Goal: Complete application form

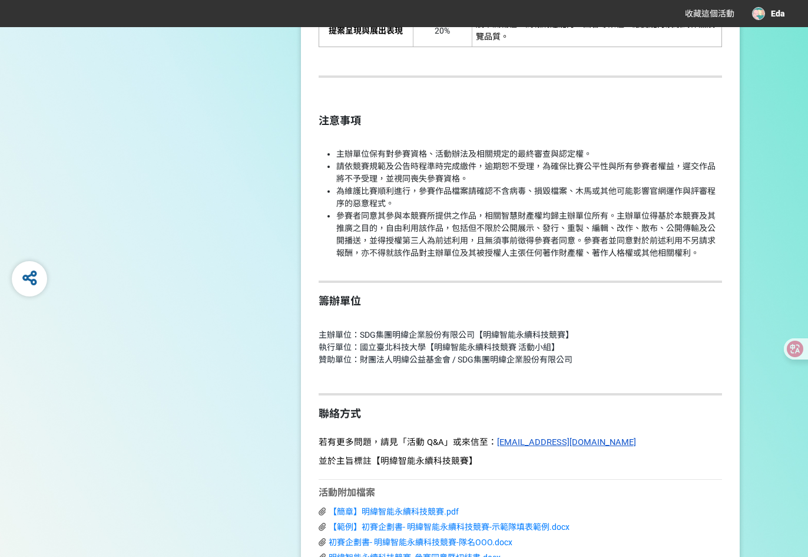
click at [625, 310] on p at bounding box center [520, 316] width 403 height 12
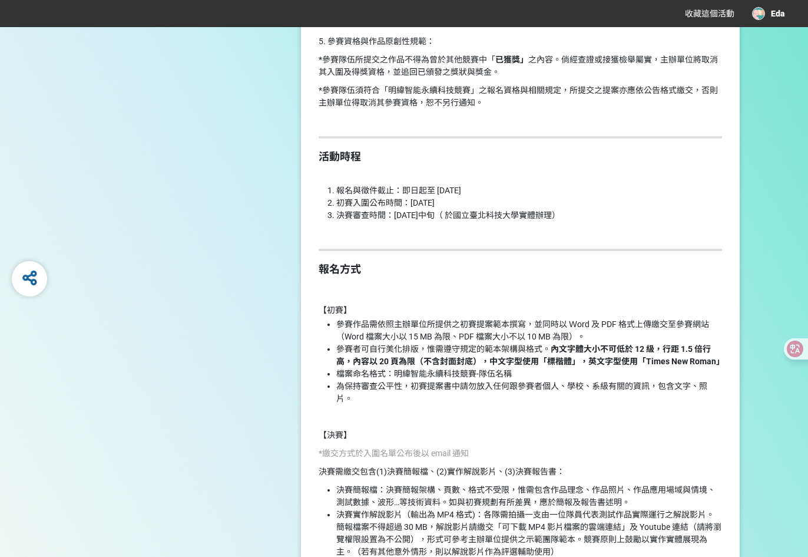
scroll to position [1619, 0]
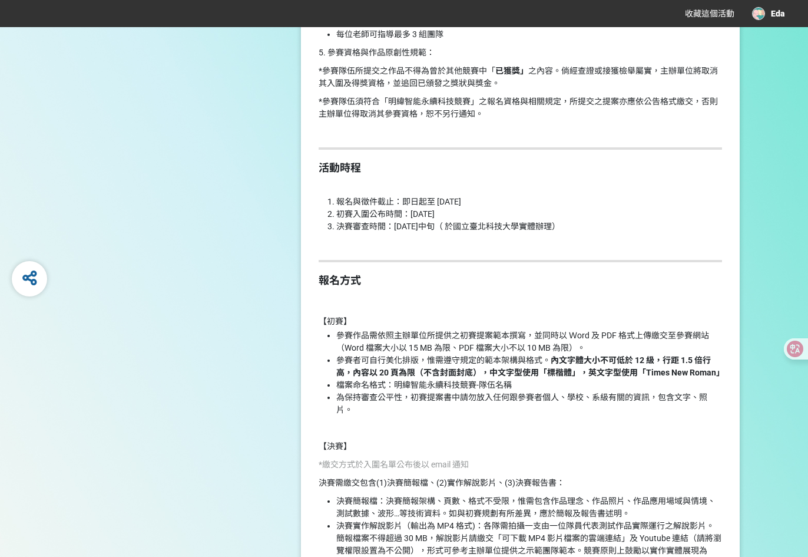
drag, startPoint x: 519, startPoint y: 200, endPoint x: 338, endPoint y: 206, distance: 180.9
click at [338, 206] on li "報名與徵件截止：即日起至 2025 年 10 月 19 日" at bounding box center [529, 202] width 386 height 12
drag, startPoint x: 338, startPoint y: 206, endPoint x: 465, endPoint y: 220, distance: 127.3
click at [465, 220] on ol "報名與徵件截止：即日起至 2025 年 10 月 19 日 初賽入圍公布時間：2025 年 10 月 31 日 決賽審查時間：2026 年 4 月中旬（ 於國…" at bounding box center [520, 214] width 403 height 37
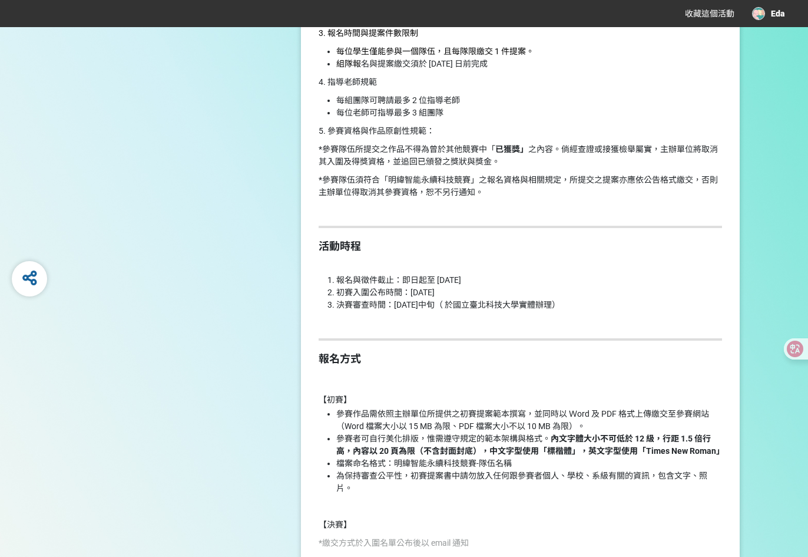
click at [614, 228] on hr at bounding box center [520, 227] width 403 height 2
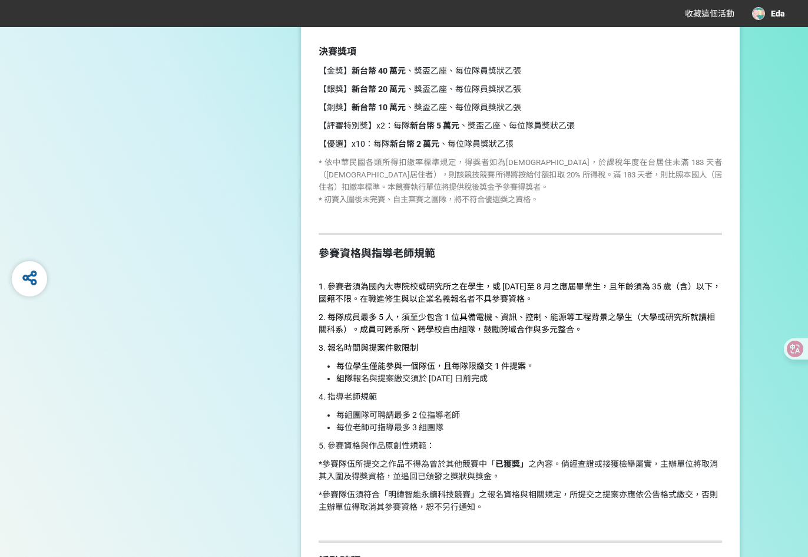
scroll to position [1541, 0]
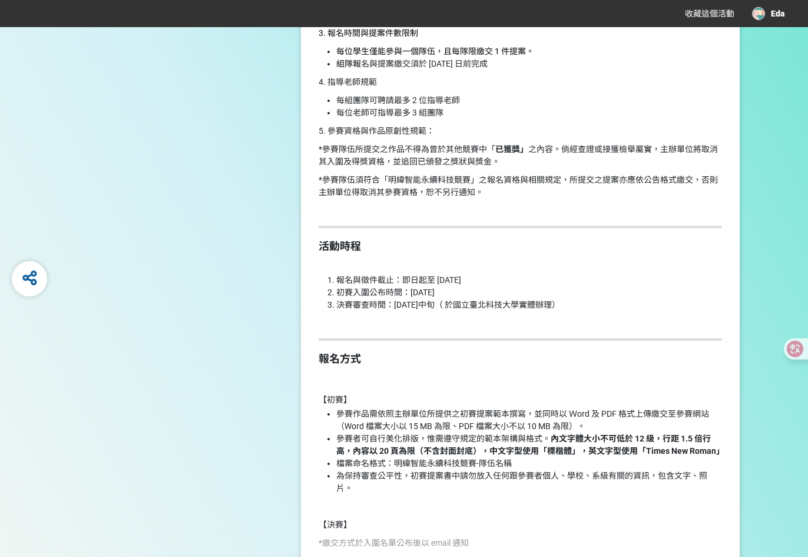
drag, startPoint x: 585, startPoint y: 303, endPoint x: 419, endPoint y: 309, distance: 166.2
click at [419, 309] on li "決賽審查時間：2026 年 4 月中旬（ 於國立臺北科技大學實體辦理）" at bounding box center [529, 305] width 386 height 12
drag, startPoint x: 419, startPoint y: 309, endPoint x: 475, endPoint y: 326, distance: 59.1
click at [475, 326] on p at bounding box center [520, 323] width 403 height 12
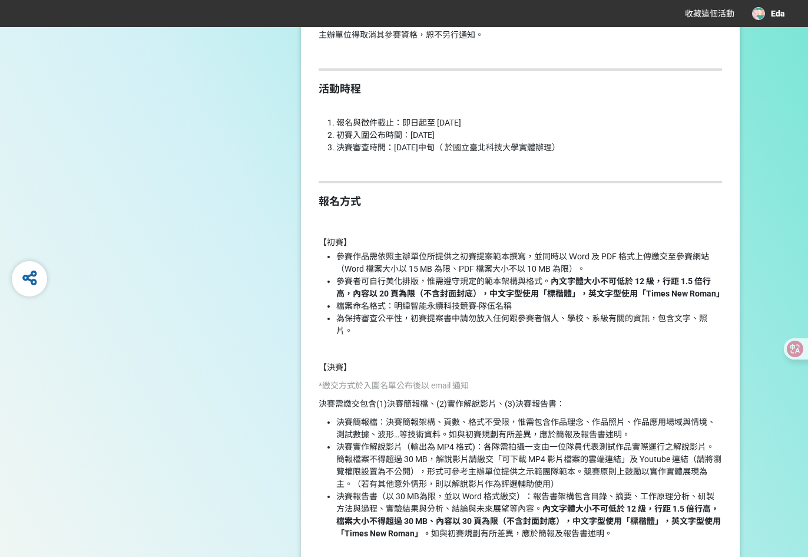
scroll to position [1697, 0]
click at [384, 258] on span "參賽作品需依照主辦單位所提供之初賽提案範本撰寫，並同時以 Ｗord 及 PDF 格式上傳繳交至參賽網站（Word 檔案大小以 15 MB 為限、PDF 檔案大…" at bounding box center [522, 263] width 373 height 22
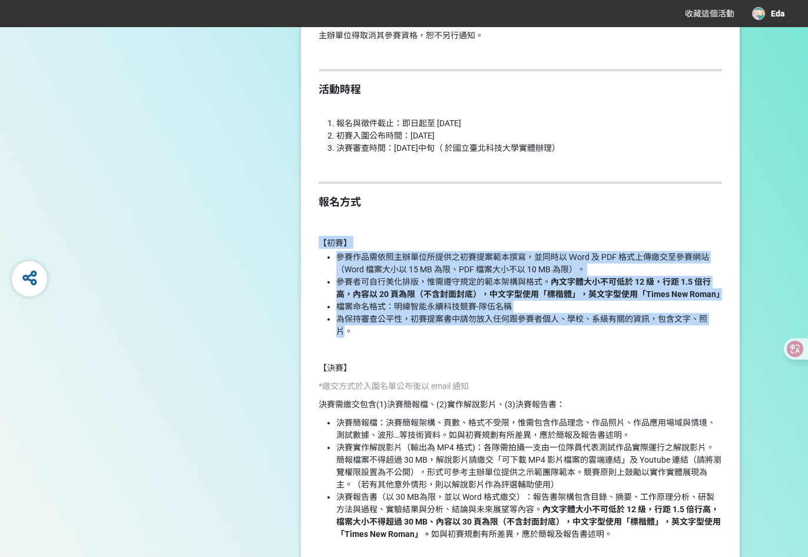
drag, startPoint x: 316, startPoint y: 243, endPoint x: 343, endPoint y: 333, distance: 94.3
click at [343, 333] on div "► 前往活動網站 請點擊上方連結查看競賽詳情 競賽簡介 本競賽採二階段進行 初賽：書面提案評選，並最終選出 15 組隊伍入圍決賽。 決賽：將提供入圍隊伍市值最…" at bounding box center [520, 176] width 439 height 2741
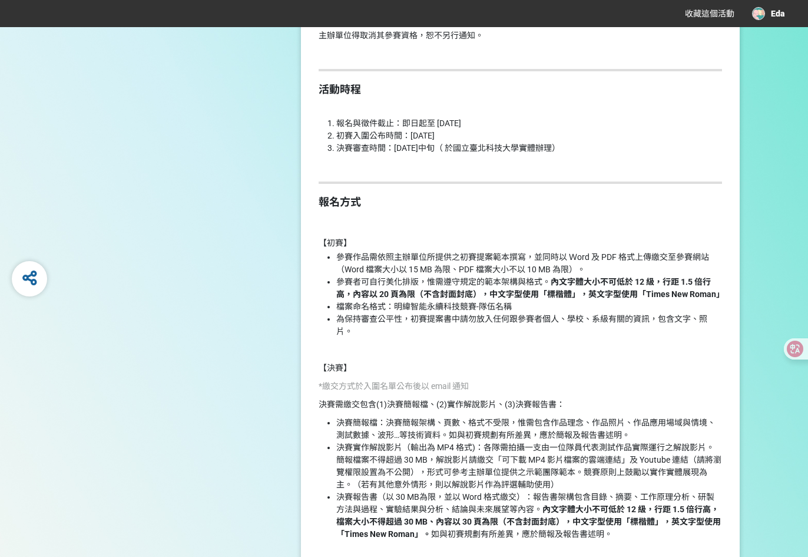
drag, startPoint x: 343, startPoint y: 333, endPoint x: 375, endPoint y: 412, distance: 84.9
click at [376, 346] on p at bounding box center [520, 349] width 403 height 12
click at [517, 207] on h2 "報名方式" at bounding box center [520, 202] width 403 height 13
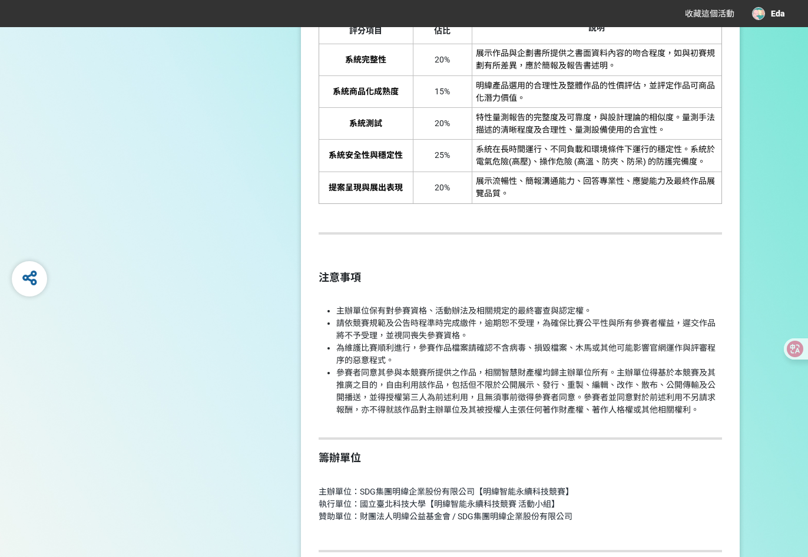
scroll to position [2718, 0]
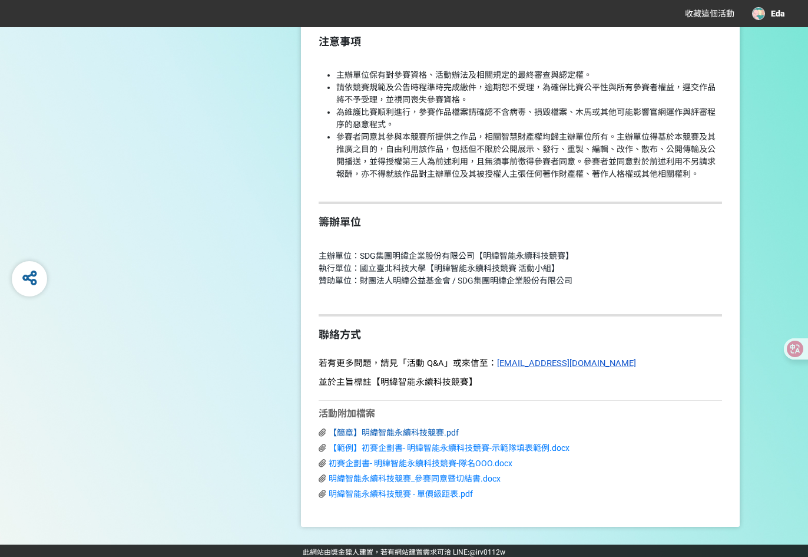
click at [418, 428] on span "【簡章】明緯智能永續科技競賽.pdf" at bounding box center [394, 432] width 130 height 9
click at [430, 446] on span "【範例】初賽企劃書- 明緯智能永續科技競賽-示範隊填表範例.docx" at bounding box center [449, 447] width 241 height 9
click at [429, 461] on span "初賽企劃書- 明緯智能永續科技競賽-隊名OOO.docx" at bounding box center [421, 462] width 184 height 9
click at [429, 473] on span "明緯智能永續科技競賽_參賽同意暨切結書.docx" at bounding box center [415, 477] width 172 height 9
click at [418, 492] on span "明緯智能永續科技競賽 - 單價級距表.pdf" at bounding box center [401, 493] width 144 height 9
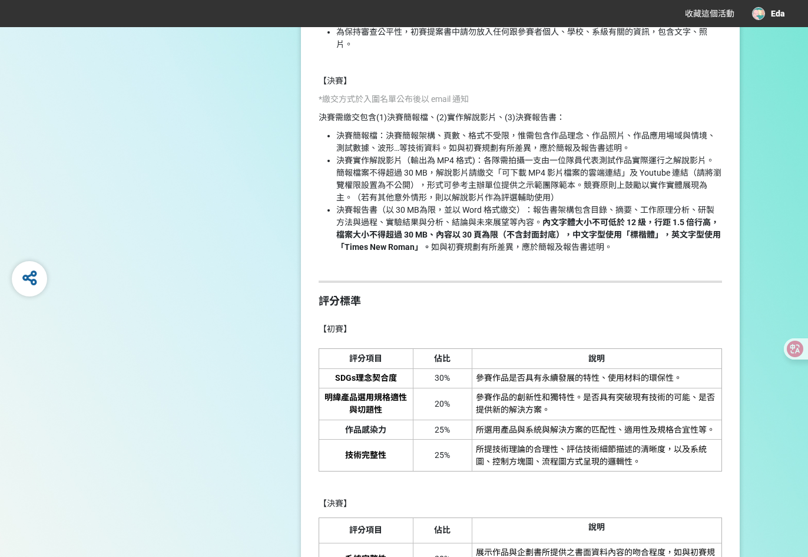
scroll to position [1933, 0]
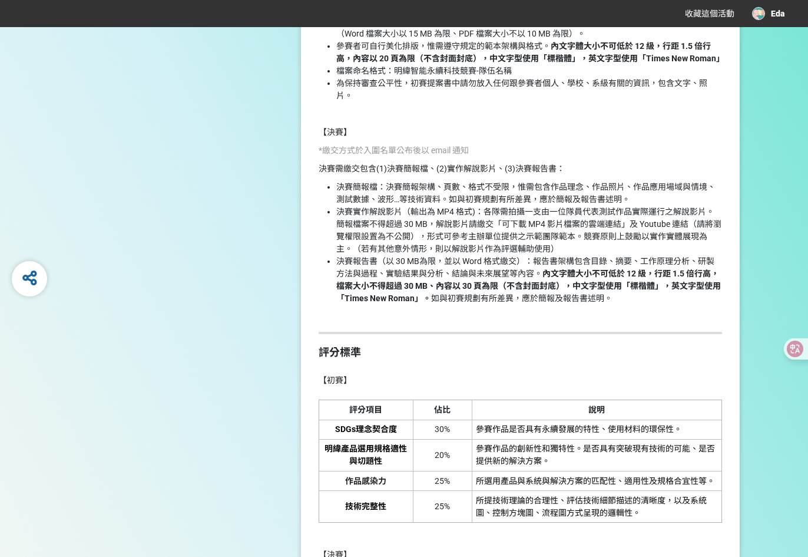
click at [572, 319] on p at bounding box center [520, 316] width 403 height 12
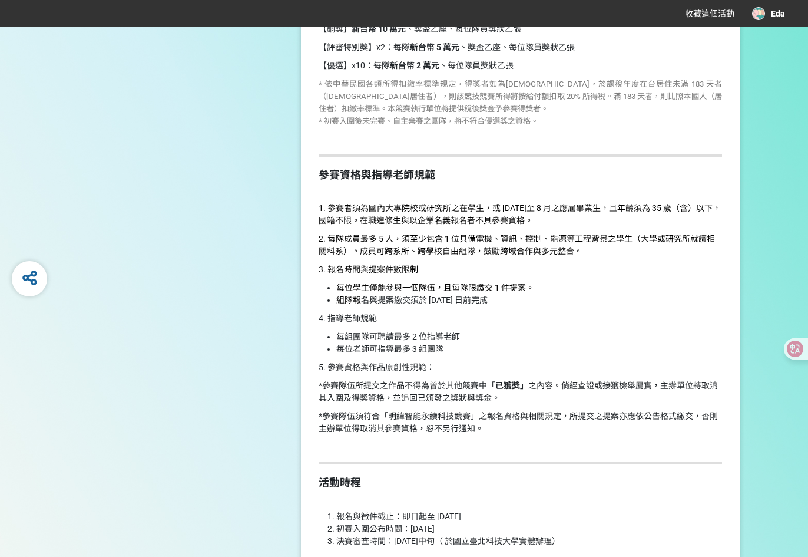
scroll to position [1305, 0]
drag, startPoint x: 455, startPoint y: 291, endPoint x: 525, endPoint y: 289, distance: 70.1
click at [525, 289] on span "每位學生僅能參與一個隊伍，且每隊限繳交 1 件提案。" at bounding box center [435, 286] width 198 height 9
drag, startPoint x: 525, startPoint y: 289, endPoint x: 557, endPoint y: 317, distance: 42.5
click at [557, 317] on p "4. 指導老師規範" at bounding box center [520, 318] width 403 height 12
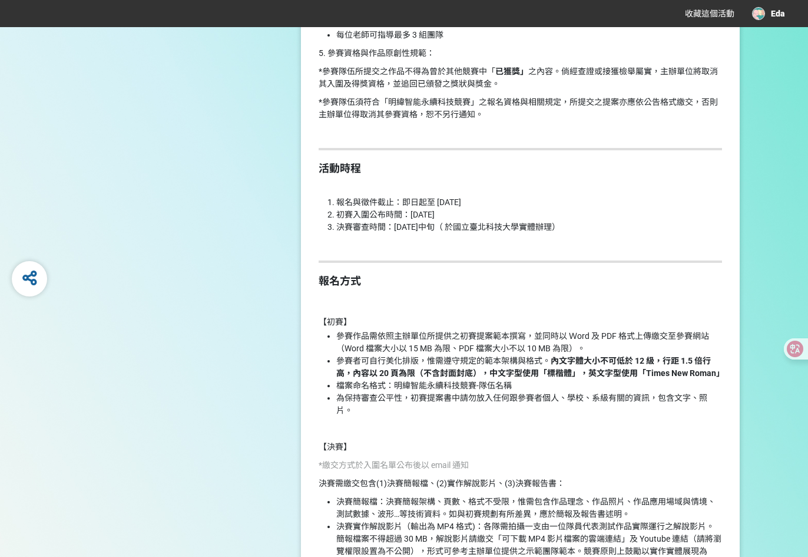
scroll to position [1619, 0]
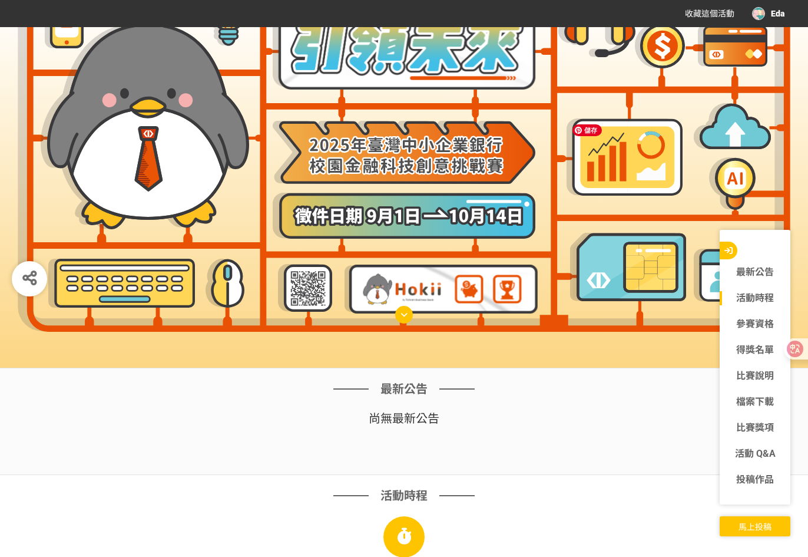
scroll to position [471, 0]
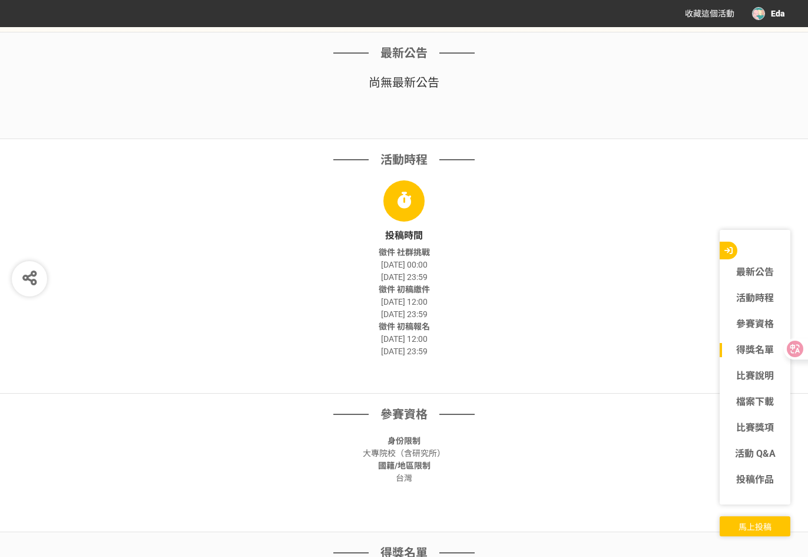
click at [198, 159] on div "活動時程" at bounding box center [404, 165] width 589 height 29
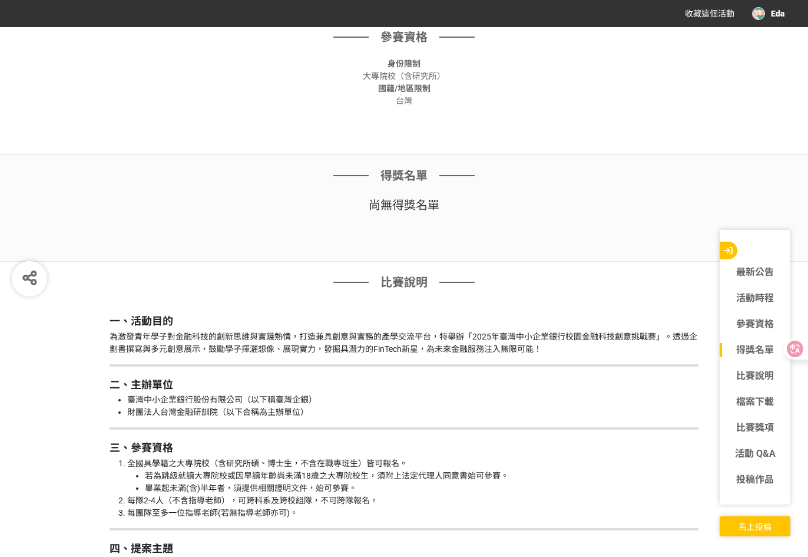
scroll to position [863, 0]
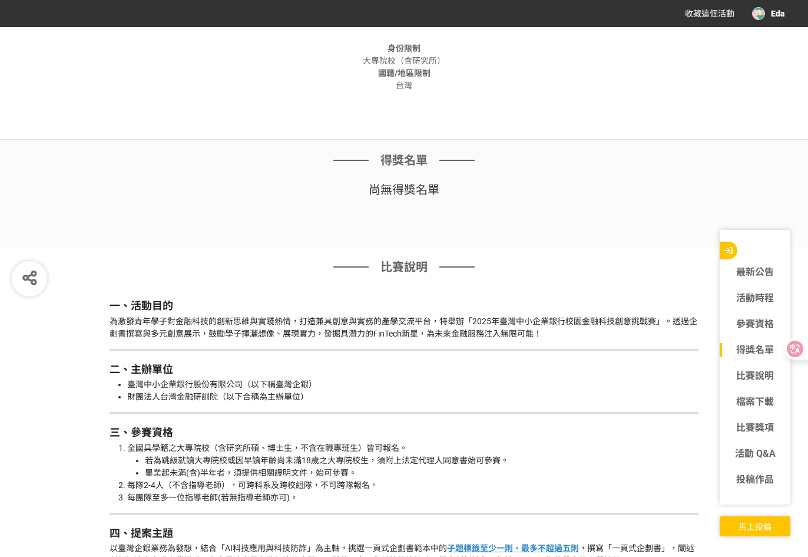
click at [229, 237] on div "得獎名單 尚無 得獎名單" at bounding box center [404, 193] width 808 height 107
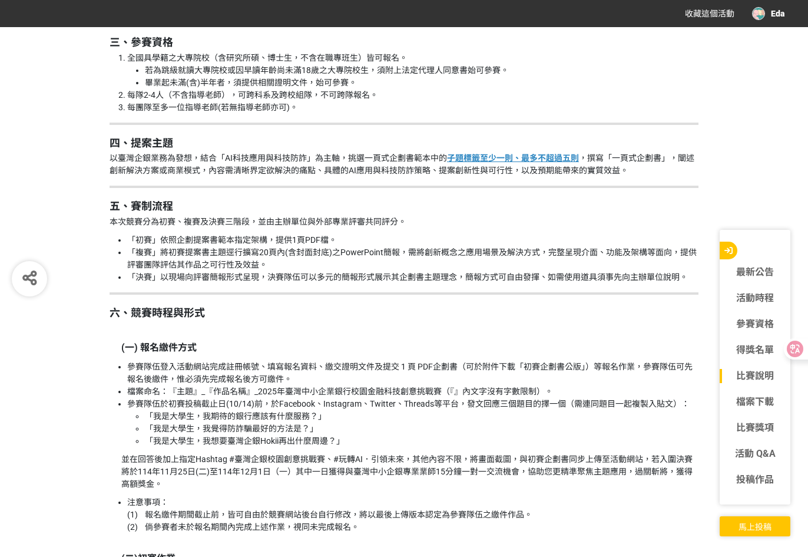
scroll to position [1256, 0]
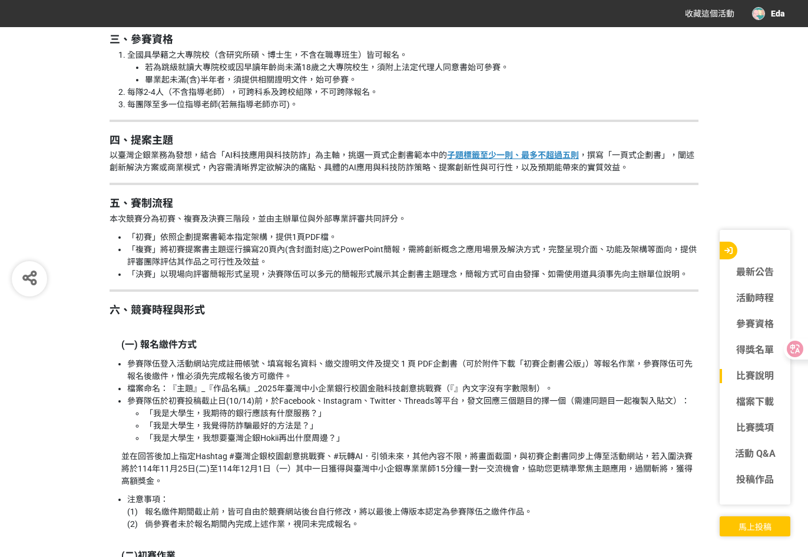
click at [268, 234] on li "「初賽」依照企劃提案書範本指定架構，提供1頁PDF檔。" at bounding box center [412, 237] width 571 height 12
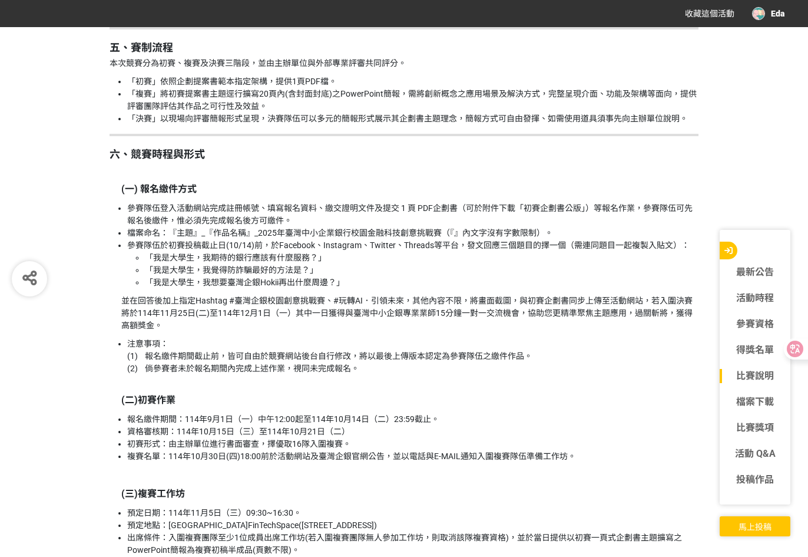
scroll to position [1413, 0]
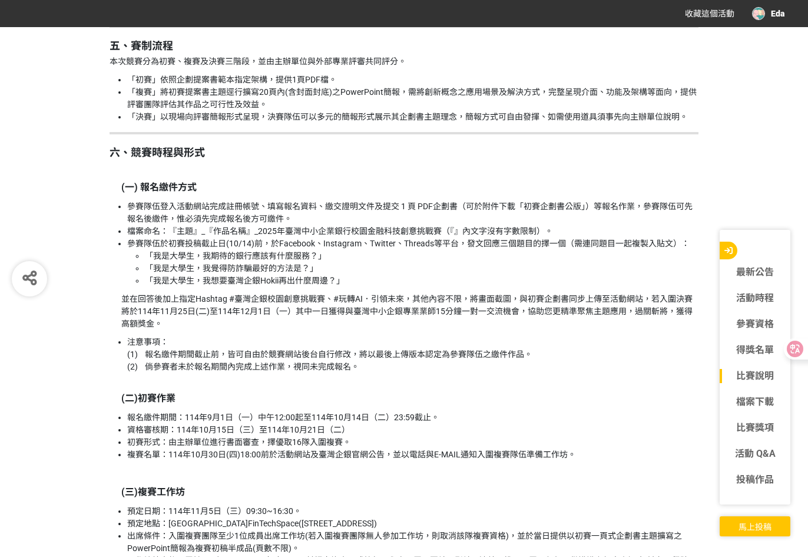
click at [621, 180] on p "(一) 報名繳件方式" at bounding box center [409, 187] width 577 height 14
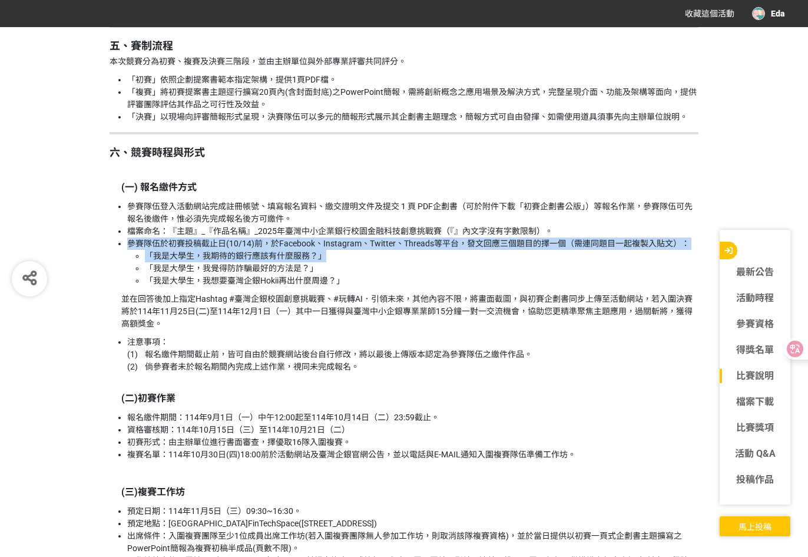
drag, startPoint x: 127, startPoint y: 238, endPoint x: 702, endPoint y: 251, distance: 574.9
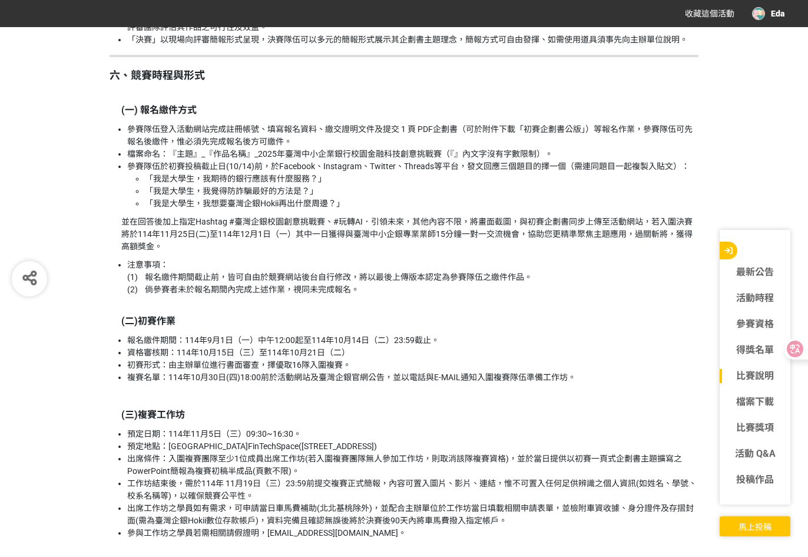
scroll to position [1492, 0]
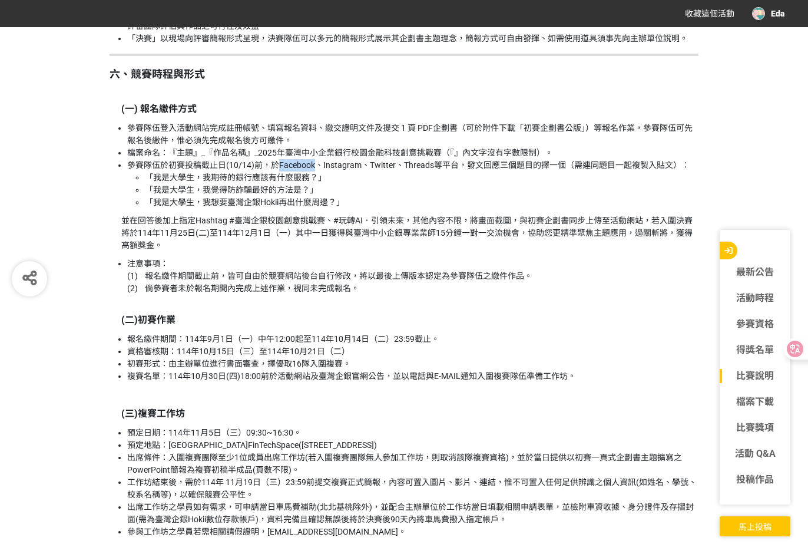
drag, startPoint x: 279, startPoint y: 164, endPoint x: 313, endPoint y: 165, distance: 34.2
click at [313, 165] on li "參賽隊伍於初賽投稿截止日(10/14)前，於Facebook、Instagram、Twitter、Threads等平台，發文回應三個題目的擇一個（需連同題目一…" at bounding box center [412, 183] width 571 height 49
drag, startPoint x: 313, startPoint y: 165, endPoint x: 434, endPoint y: 191, distance: 123.4
click at [434, 191] on li "「我是大學生，我覺得防詐騙最好的方法是？」" at bounding box center [422, 190] width 554 height 12
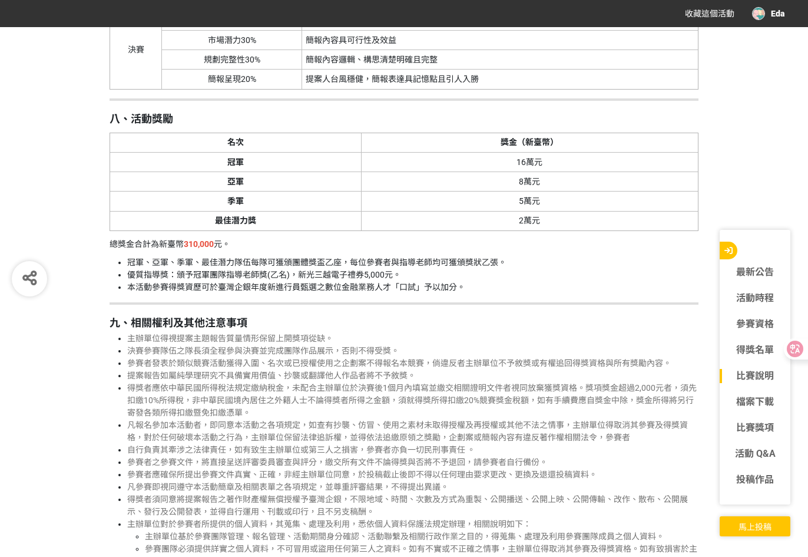
scroll to position [2591, 0]
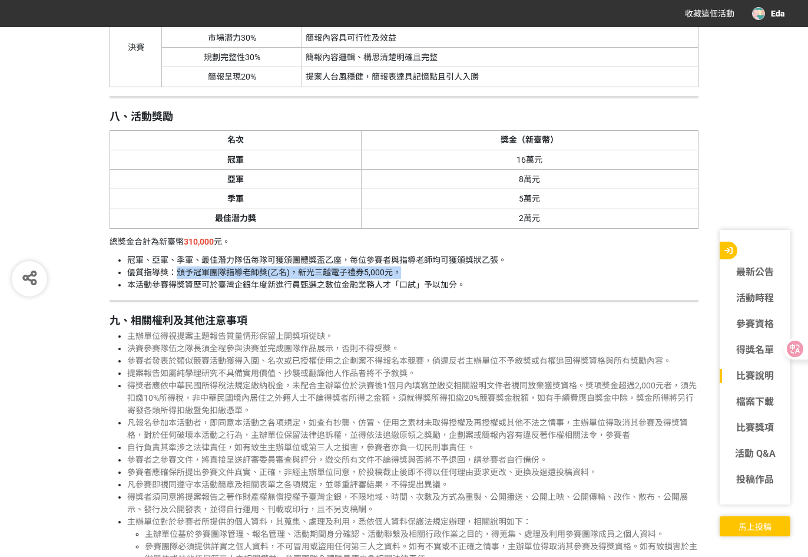
drag, startPoint x: 175, startPoint y: 267, endPoint x: 405, endPoint y: 271, distance: 229.7
click at [405, 271] on li "優質指導獎：頒予冠軍團隊指導老師獎(乙名)，新光三越電子禮券5,000元。" at bounding box center [412, 272] width 571 height 12
drag, startPoint x: 405, startPoint y: 271, endPoint x: 359, endPoint y: 279, distance: 46.0
click at [359, 279] on li "本活動參賽得獎資歷可於臺灣企銀年度新進行員甄選之數位金融業務人才「口試」予以加分。" at bounding box center [412, 285] width 571 height 12
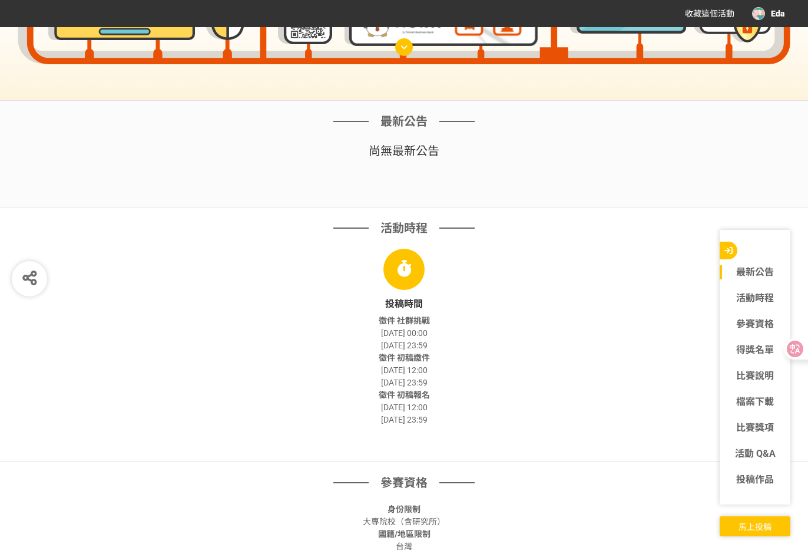
scroll to position [78, 0]
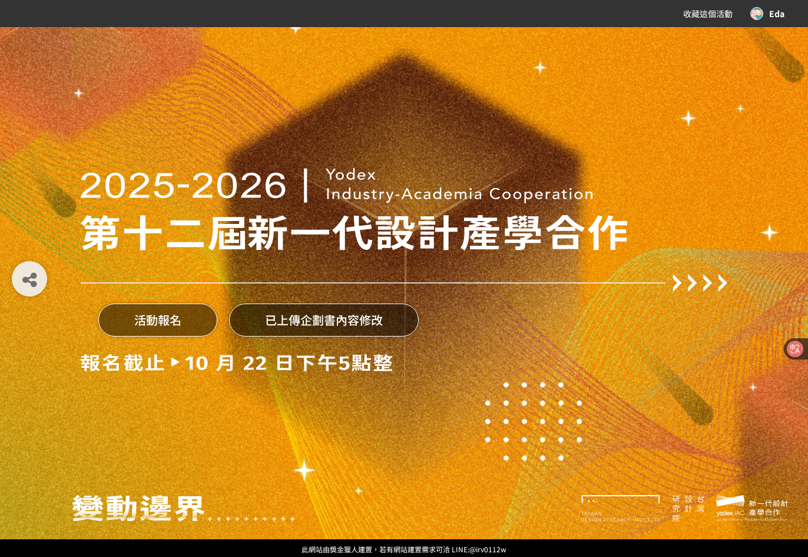
click at [151, 326] on button "活動報名" at bounding box center [157, 319] width 119 height 33
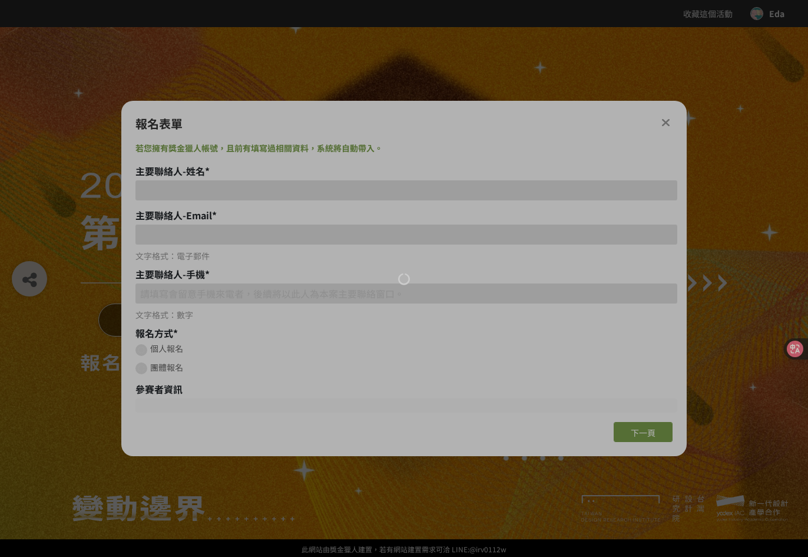
type input "[EMAIL_ADDRESS][DOMAIN_NAME]"
type input "0908307920"
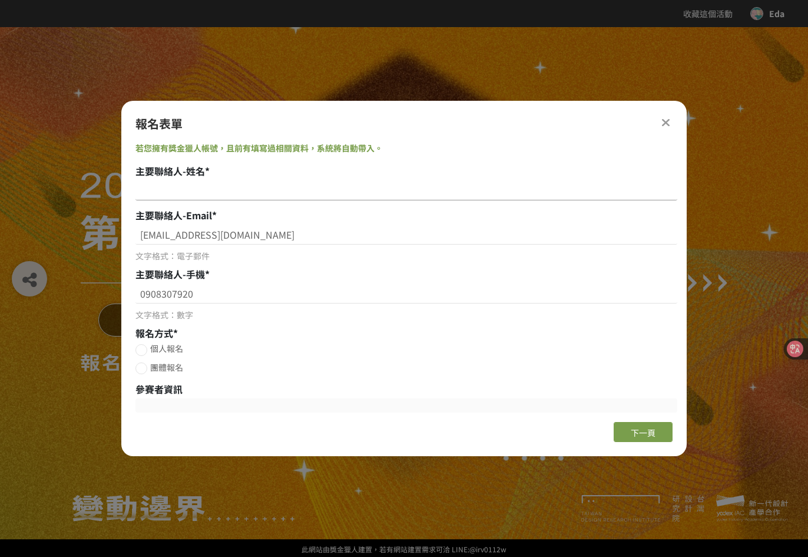
click at [237, 187] on input at bounding box center [406, 190] width 542 height 20
type input "[PERSON_NAME]"
click at [165, 237] on input "[EMAIL_ADDRESS][DOMAIN_NAME]" at bounding box center [406, 234] width 542 height 20
click at [179, 238] on input "[PERSON_NAME][EMAIL_ADDRESS][DOMAIN_NAME]" at bounding box center [406, 234] width 542 height 20
type input "[PERSON_NAME][EMAIL_ADDRESS][DOMAIN_NAME]"
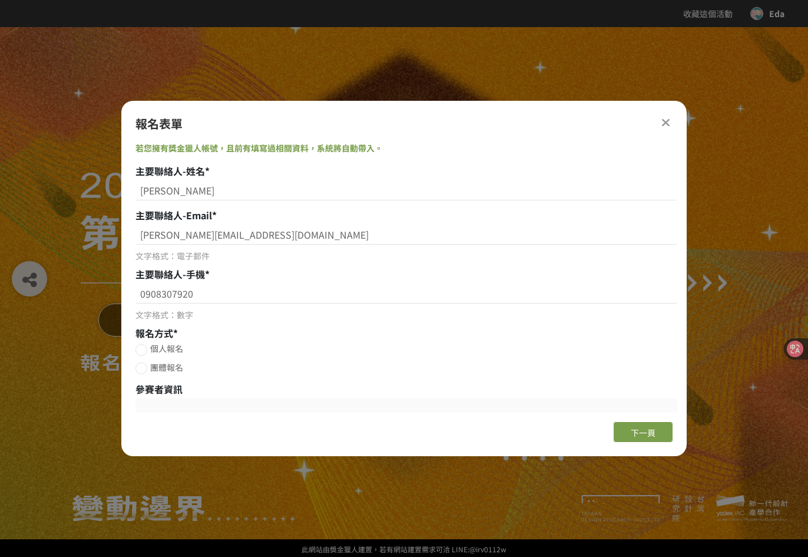
click at [168, 369] on span "團體報名" at bounding box center [166, 367] width 33 height 12
click at [144, 369] on input "團體報名" at bounding box center [140, 369] width 8 height 8
radio input "false"
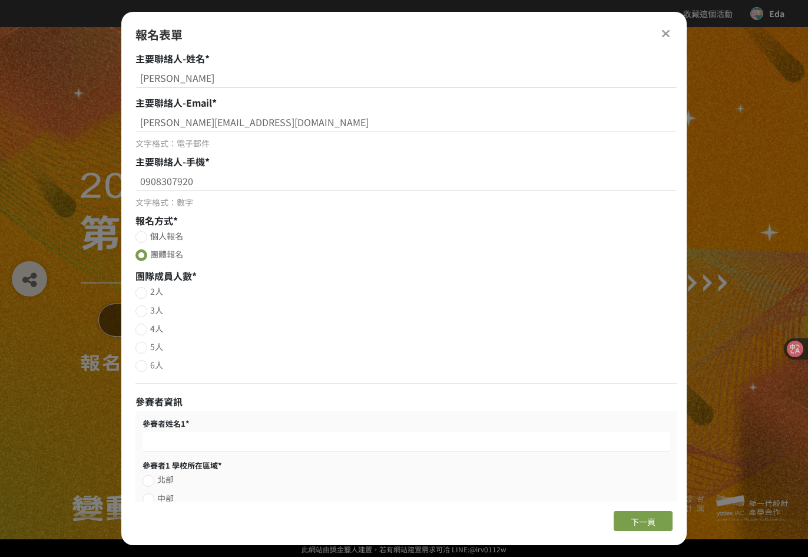
scroll to position [78, 0]
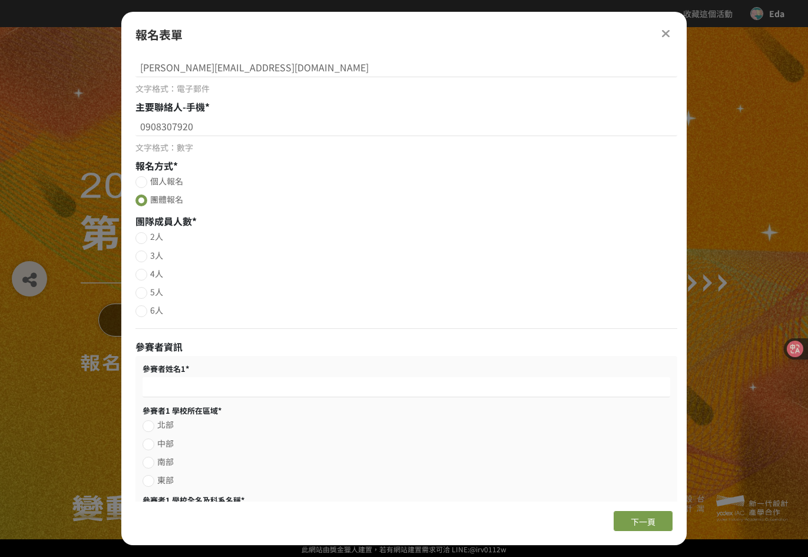
click at [155, 273] on span "4人" at bounding box center [156, 273] width 13 height 12
click at [144, 273] on input "4人" at bounding box center [140, 275] width 8 height 8
radio input "false"
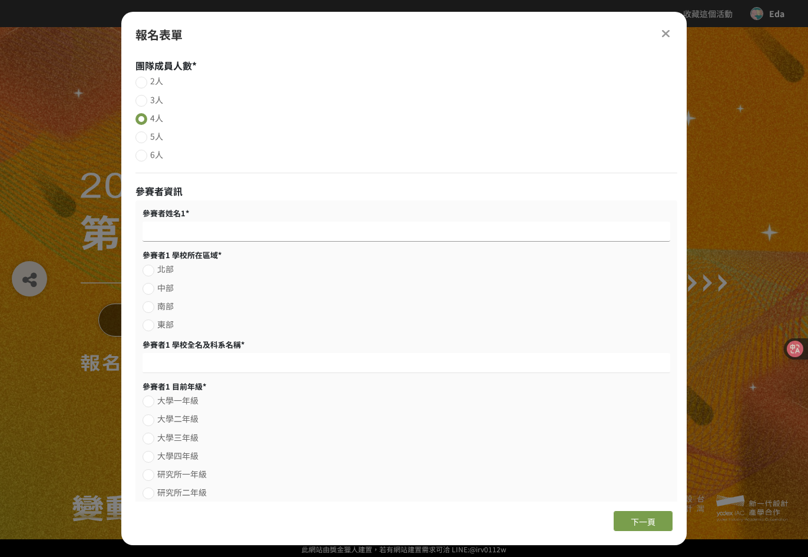
scroll to position [236, 0]
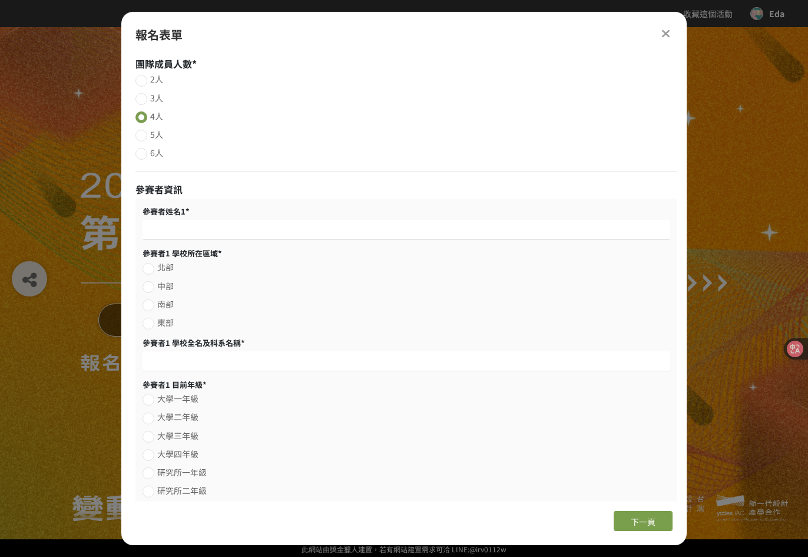
click at [160, 98] on span "3人" at bounding box center [156, 98] width 13 height 12
click at [144, 98] on input "3人" at bounding box center [140, 99] width 8 height 8
radio input "false"
click at [159, 118] on span "4人" at bounding box center [156, 116] width 13 height 12
click at [144, 118] on input "4人" at bounding box center [140, 118] width 8 height 8
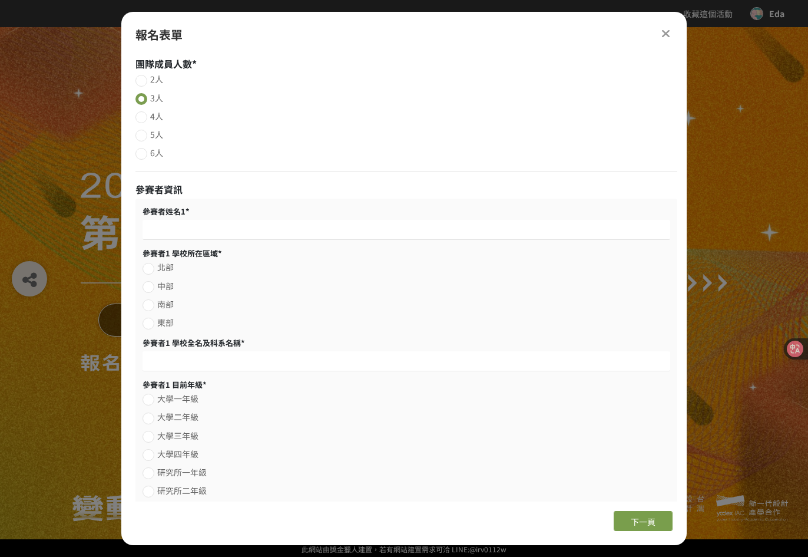
radio input "false"
click at [190, 233] on input at bounding box center [407, 230] width 528 height 20
type input "[PERSON_NAME]"
click at [169, 266] on span "北部" at bounding box center [165, 267] width 16 height 12
click at [151, 266] on input "北部" at bounding box center [147, 269] width 8 height 8
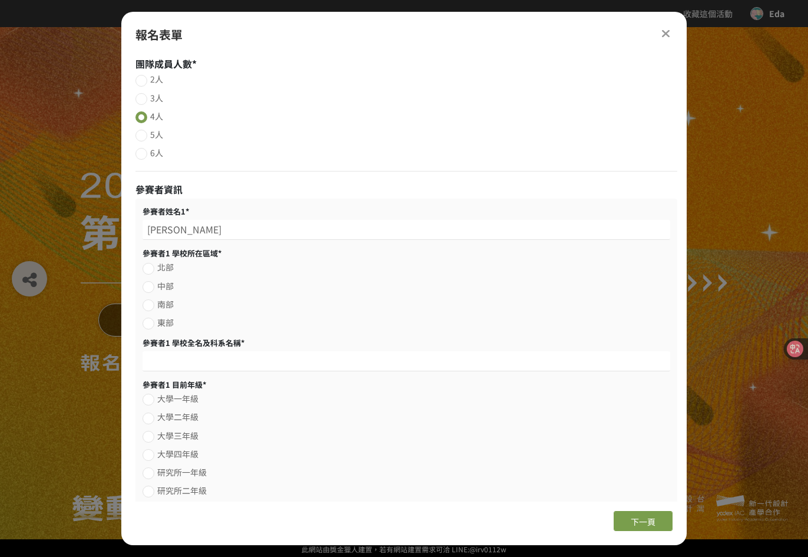
radio input "false"
click at [197, 355] on input at bounding box center [407, 361] width 528 height 20
paste input "國立[GEOGRAPHIC_DATA]"
paste input "藝術與造形設計學系"
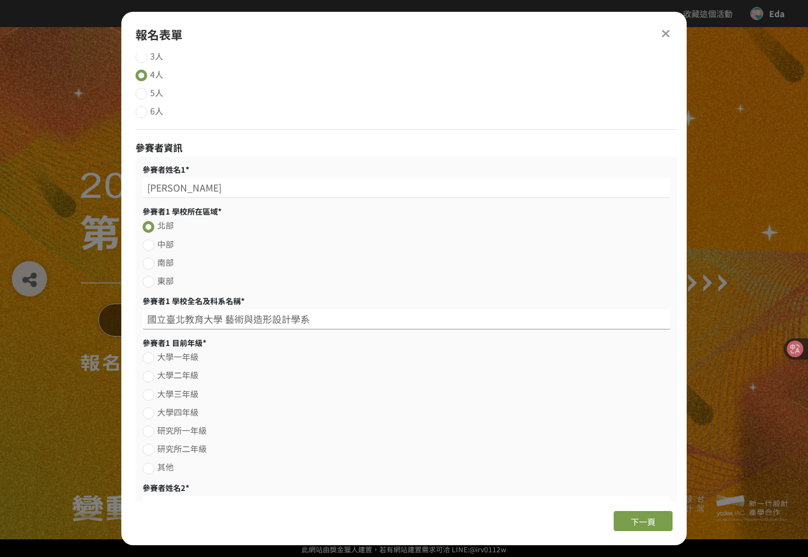
scroll to position [392, 0]
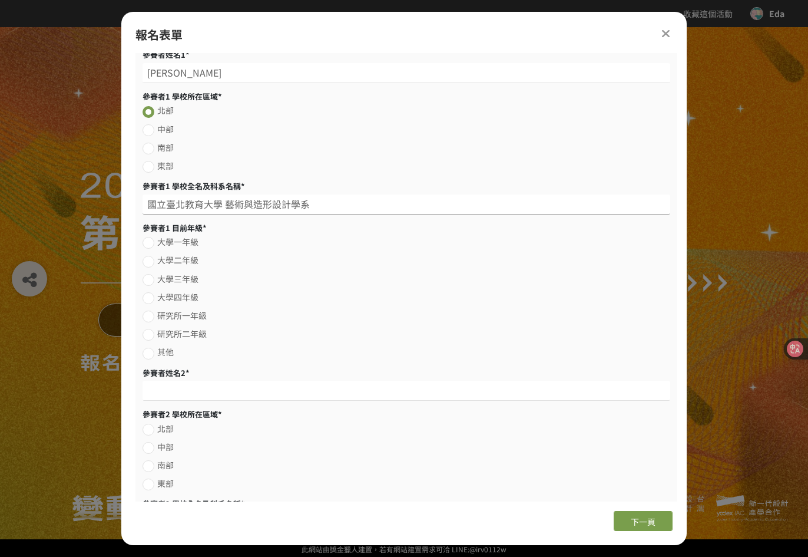
type input "國立臺北教育大學 藝術與造形設計學系"
click at [183, 293] on span "大學四年級" at bounding box center [177, 297] width 41 height 12
click at [151, 294] on input "大學四年級" at bounding box center [147, 298] width 8 height 8
radio input "false"
click at [196, 388] on input at bounding box center [407, 390] width 528 height 20
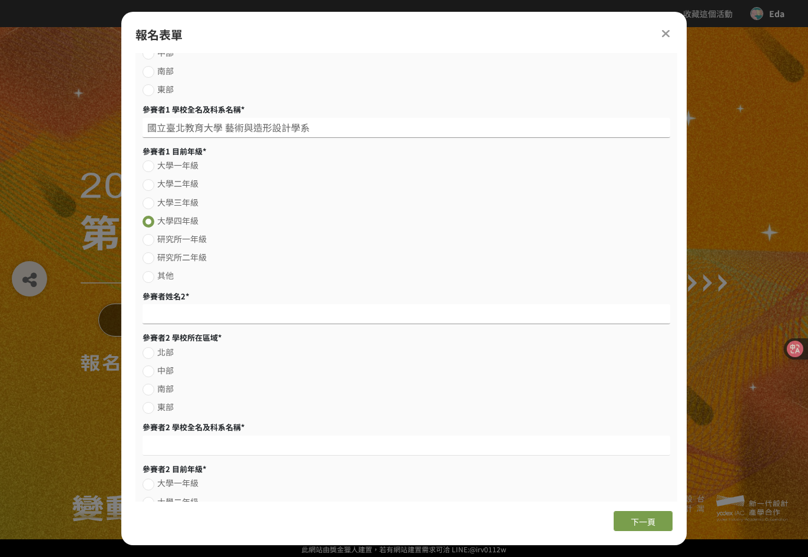
scroll to position [471, 0]
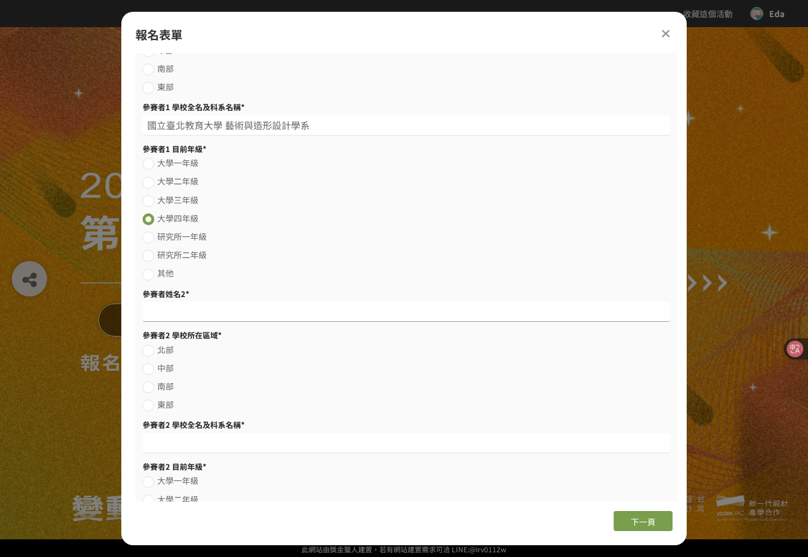
paste input "葉洛瀅"
type input "葉洛瀅"
click at [161, 349] on span "北部" at bounding box center [165, 349] width 16 height 12
click at [151, 349] on input "北部" at bounding box center [147, 351] width 8 height 8
radio input "false"
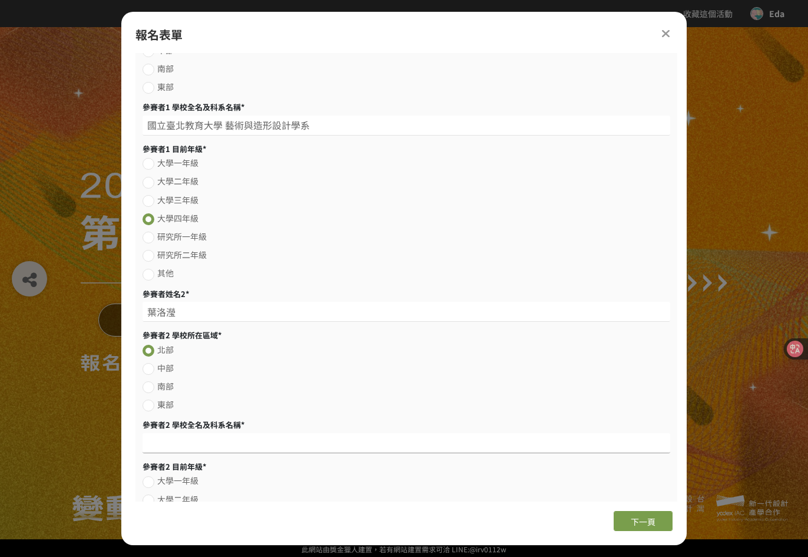
click at [184, 443] on input at bounding box center [407, 443] width 528 height 20
paste input "明志科技大學"
paste input "工業設計系"
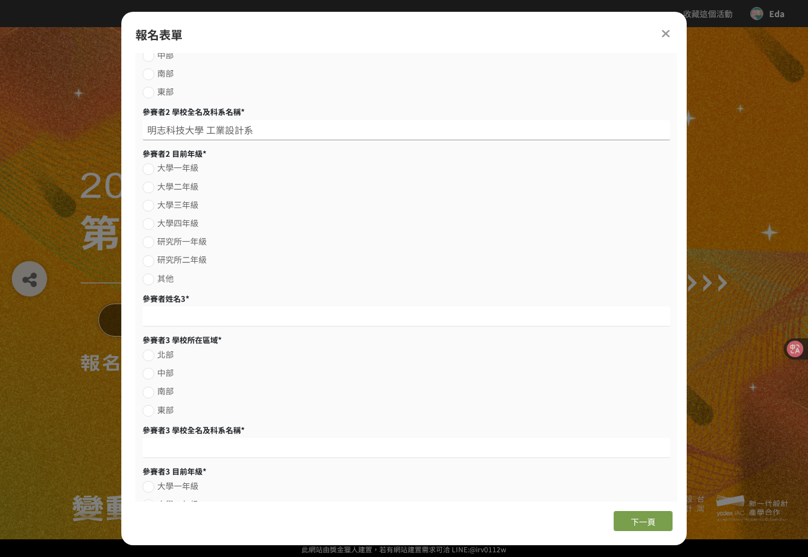
scroll to position [785, 0]
type input "明志科技大學 工業設計系"
click at [184, 221] on span "大學四年級" at bounding box center [177, 222] width 41 height 12
click at [151, 221] on input "大學四年級" at bounding box center [147, 223] width 8 height 8
radio input "false"
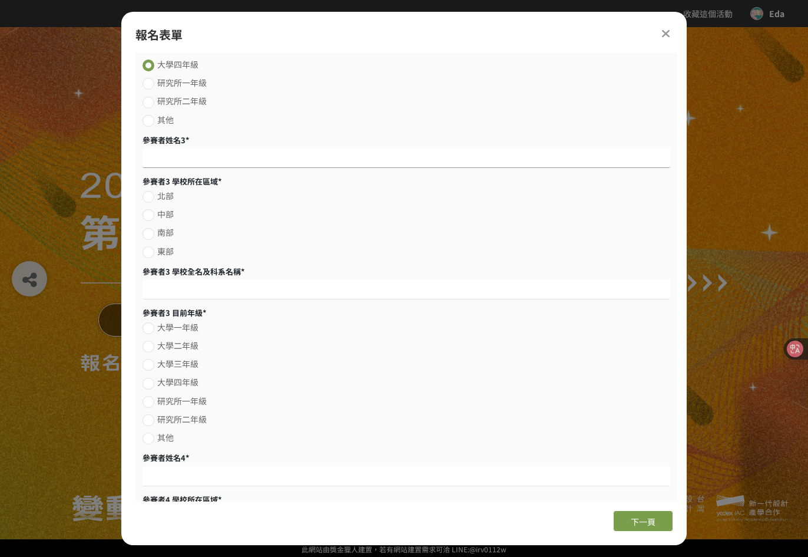
click at [171, 161] on input at bounding box center [407, 158] width 528 height 20
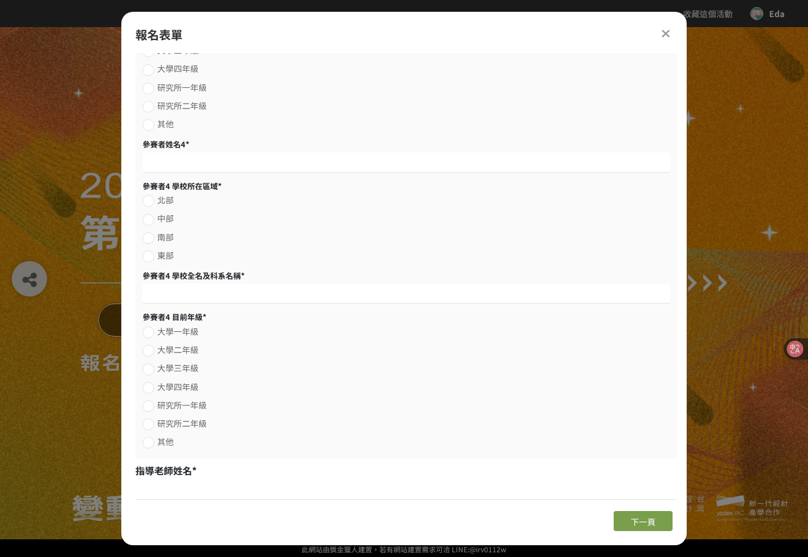
scroll to position [1256, 0]
click at [228, 490] on input at bounding box center [406, 489] width 542 height 20
paste input "[PERSON_NAME]"
type input "[PERSON_NAME]"
click at [178, 385] on span "大學四年級" at bounding box center [177, 386] width 41 height 12
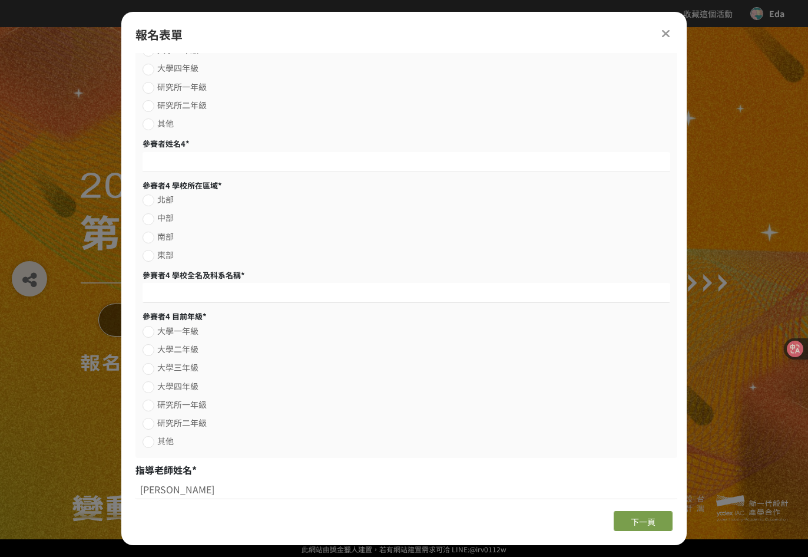
click at [151, 385] on input "大學四年級" at bounding box center [147, 387] width 8 height 8
radio input "false"
click at [174, 364] on span "大學三年級" at bounding box center [177, 367] width 41 height 12
click at [151, 365] on input "大學三年級" at bounding box center [147, 369] width 8 height 8
radio input "false"
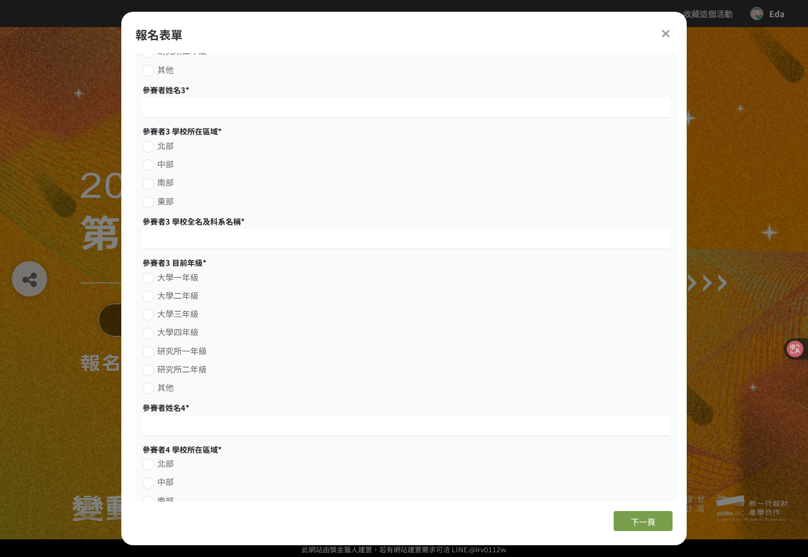
scroll to position [1021, 0]
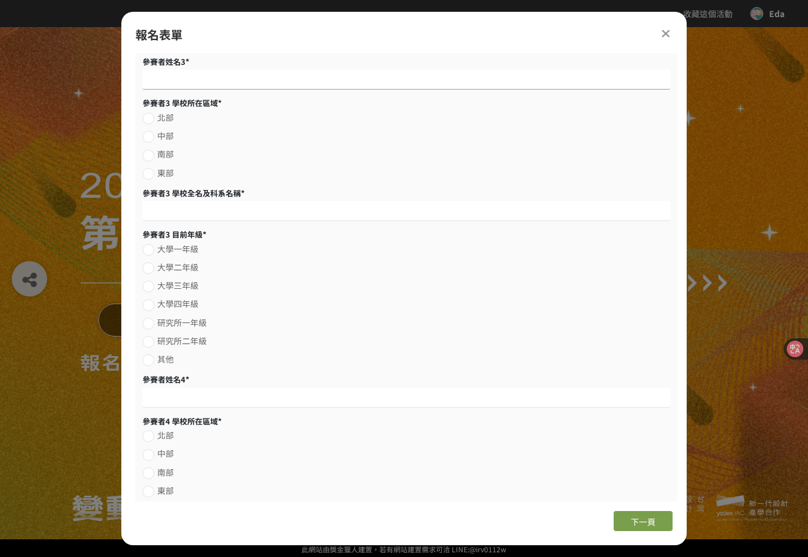
click at [217, 88] on input at bounding box center [407, 79] width 528 height 20
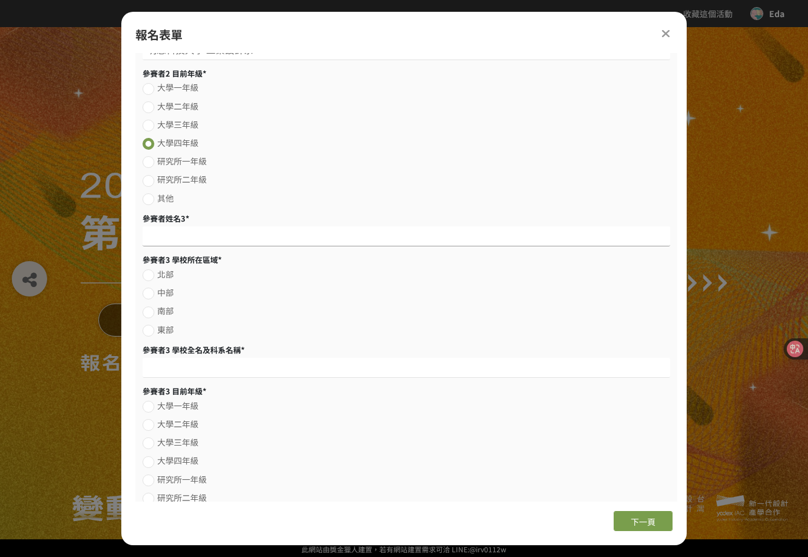
scroll to position [863, 0]
paste input "[PERSON_NAME]"
type input "[PERSON_NAME]"
click at [165, 271] on span "北部" at bounding box center [165, 275] width 16 height 12
click at [151, 272] on input "北部" at bounding box center [147, 276] width 8 height 8
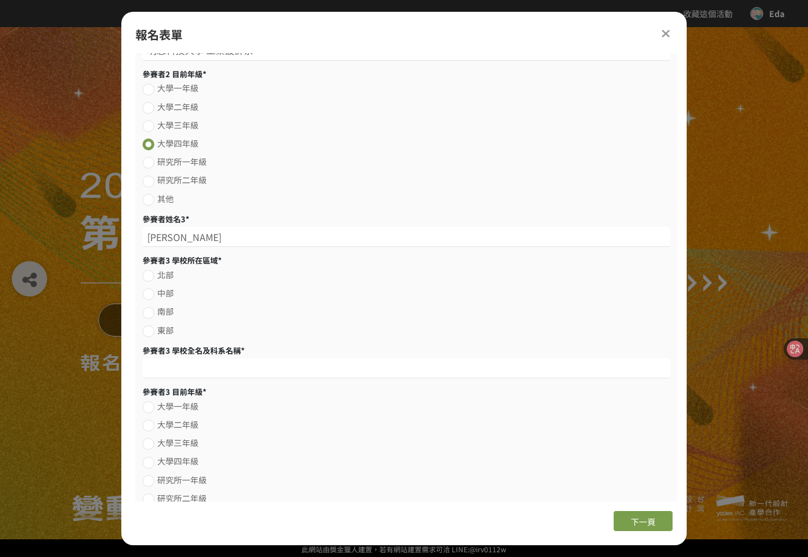
radio input "false"
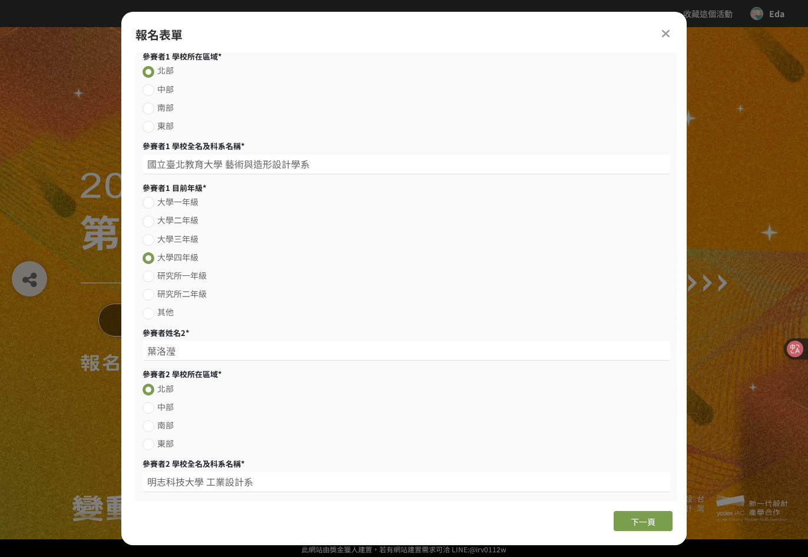
scroll to position [392, 0]
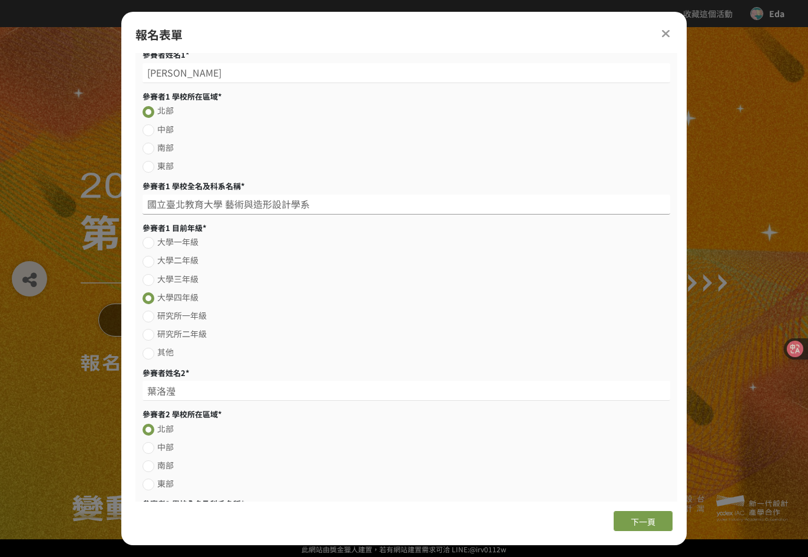
click at [326, 201] on input "國立臺北教育大學 藝術與造形設計學系" at bounding box center [407, 204] width 528 height 20
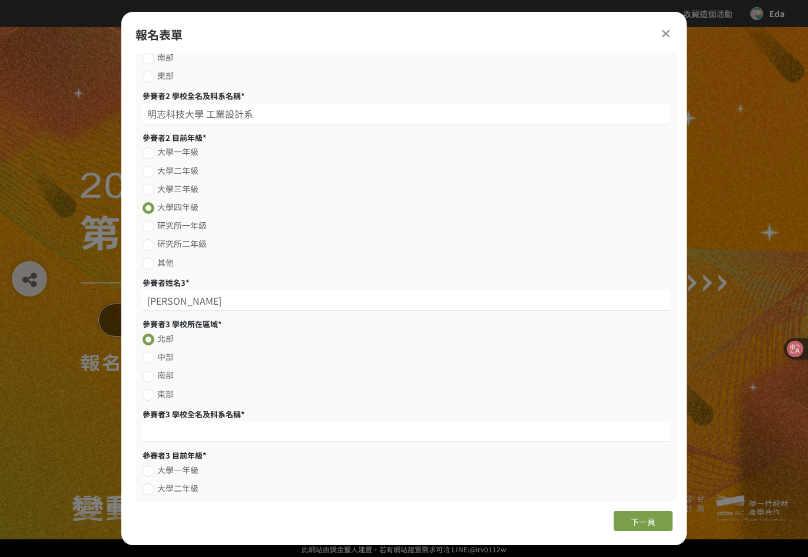
scroll to position [863, 0]
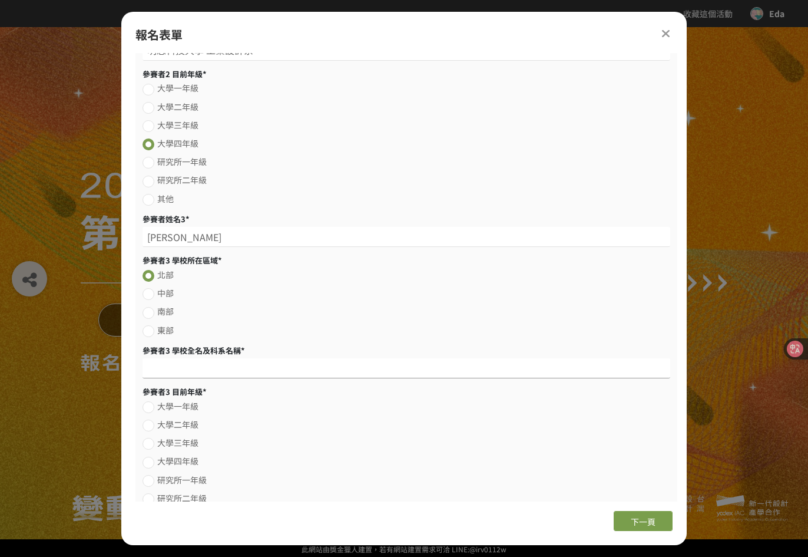
click at [220, 369] on input at bounding box center [407, 368] width 528 height 20
paste input "國立臺北教育大學 藝術與造形設計學系"
type input "國立臺北教育大學 藝術與造形設計學系"
click at [178, 441] on span "大學三年級" at bounding box center [177, 442] width 41 height 12
click at [151, 441] on input "大學三年級" at bounding box center [147, 444] width 8 height 8
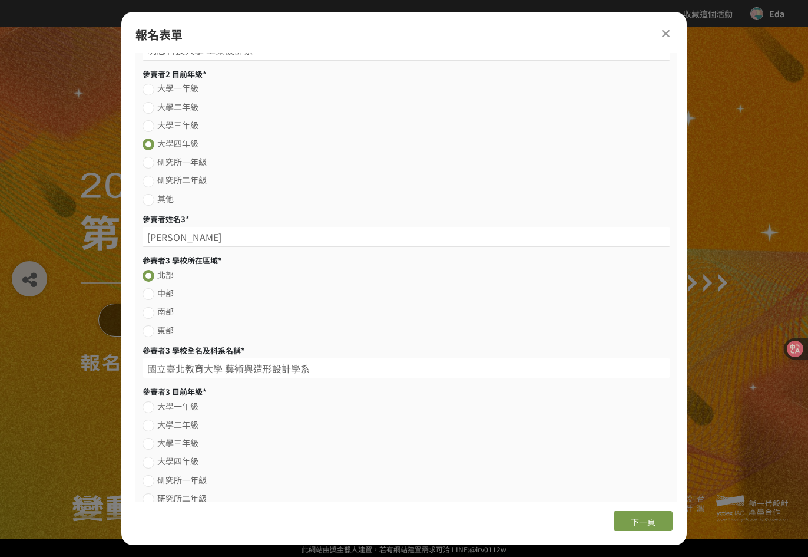
radio input "false"
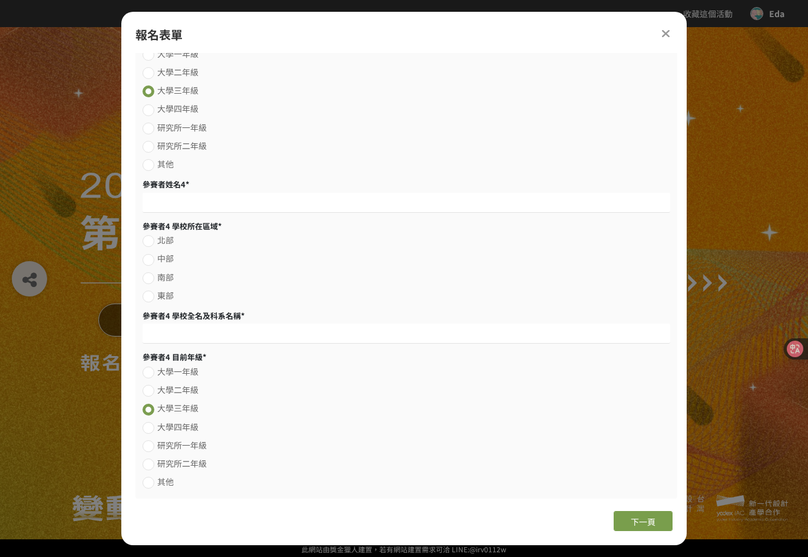
scroll to position [1256, 0]
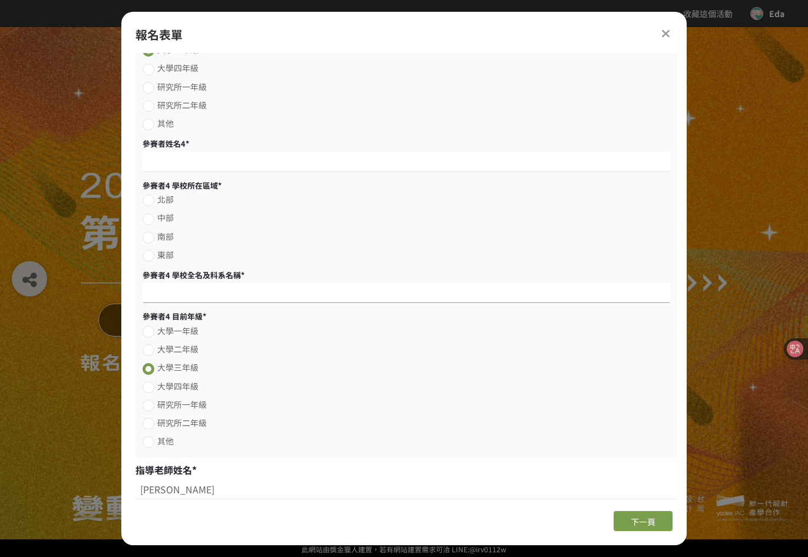
click at [214, 297] on input at bounding box center [407, 293] width 528 height 20
paste input "[PERSON_NAME]"
type input "[PERSON_NAME]"
click at [180, 385] on span "大學四年級" at bounding box center [177, 386] width 41 height 12
click at [151, 385] on input "大學四年級" at bounding box center [147, 387] width 8 height 8
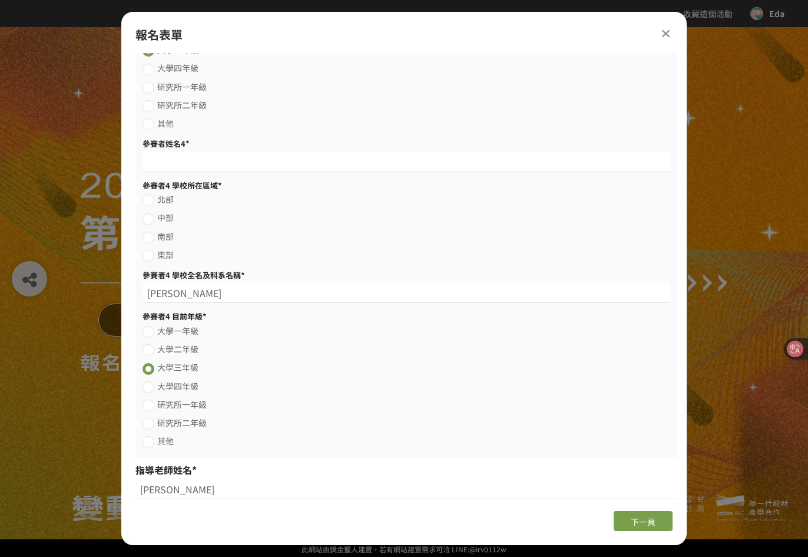
radio input "false"
click at [183, 289] on input "[PERSON_NAME]" at bounding box center [407, 293] width 528 height 20
click at [188, 165] on input at bounding box center [407, 162] width 528 height 20
paste input "[PERSON_NAME]"
type input "[PERSON_NAME]"
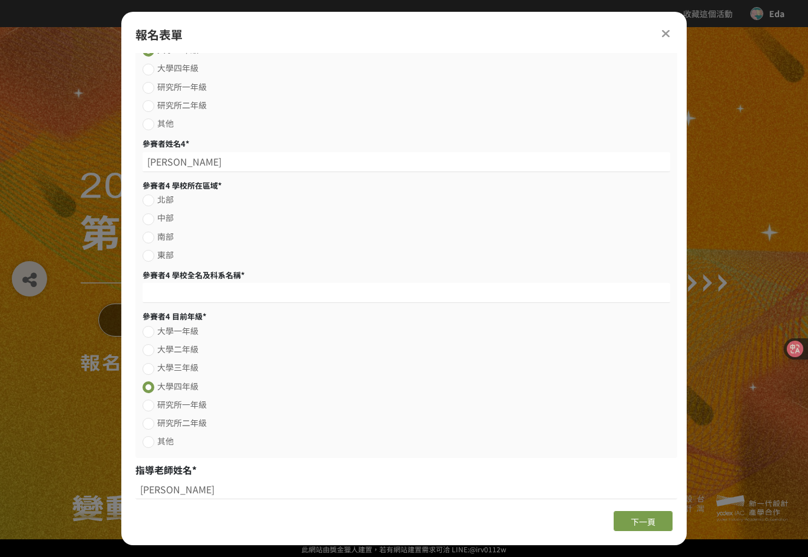
click at [167, 200] on span "北部" at bounding box center [165, 199] width 16 height 12
click at [151, 200] on input "北部" at bounding box center [147, 201] width 8 height 8
radio input "false"
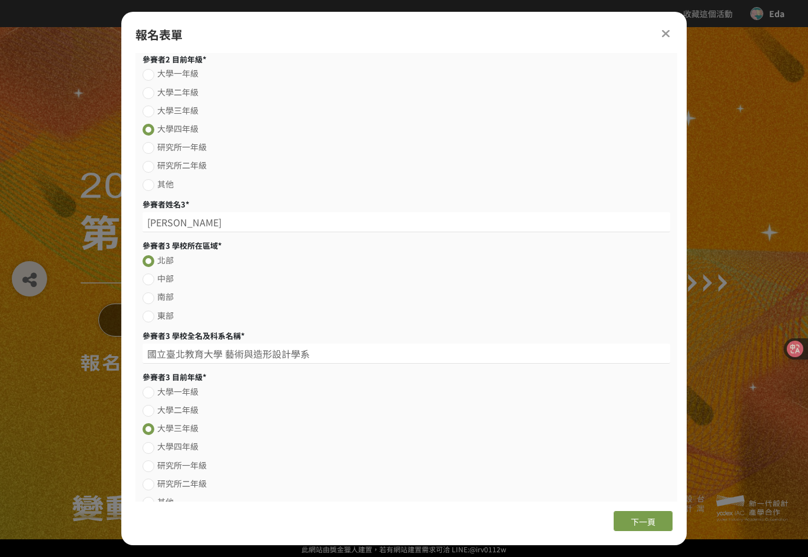
scroll to position [863, 0]
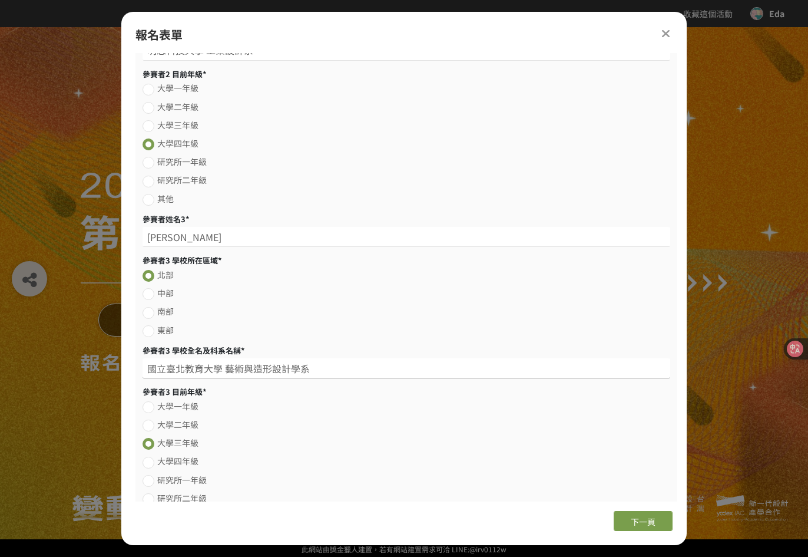
click at [334, 367] on input "國立臺北教育大學 藝術與造形設計學系" at bounding box center [407, 368] width 528 height 20
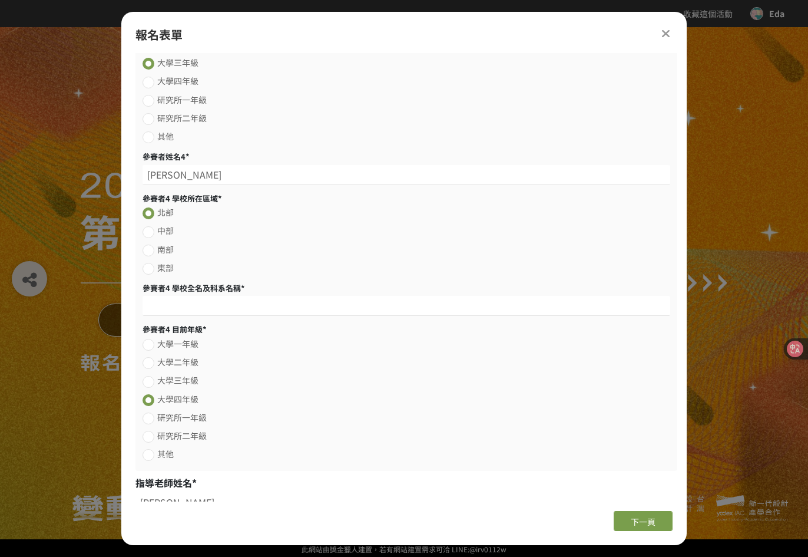
scroll to position [1256, 0]
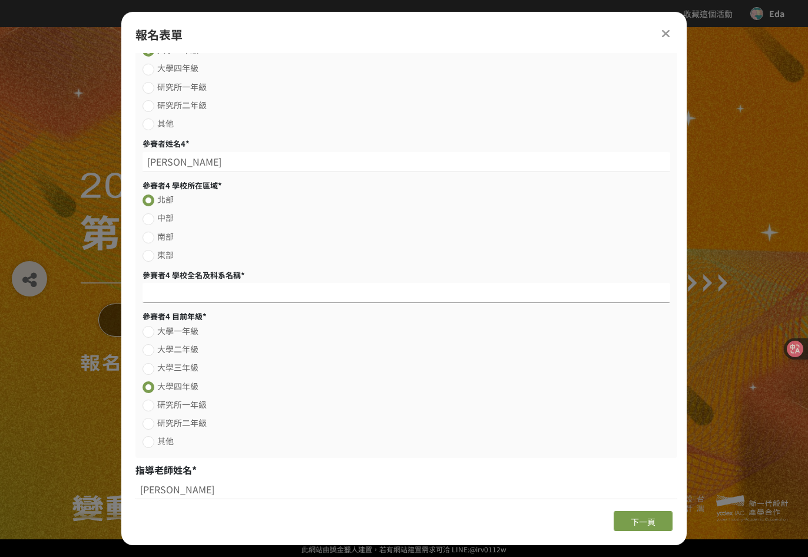
click at [204, 298] on input at bounding box center [407, 293] width 528 height 20
paste input "國立臺北教育大學 藝術與造形設計學系"
type input "國立臺北教育大學 藝術與造形設計學系"
click at [658, 526] on button "下一頁" at bounding box center [643, 521] width 59 height 20
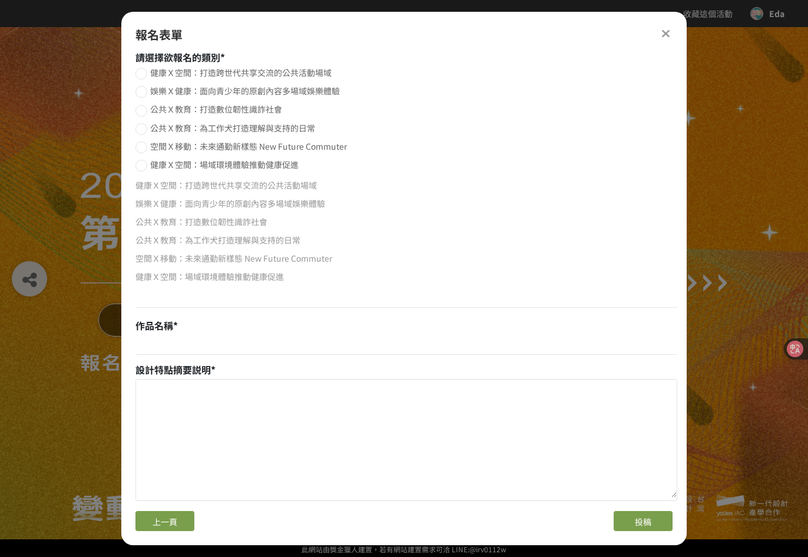
scroll to position [0, 0]
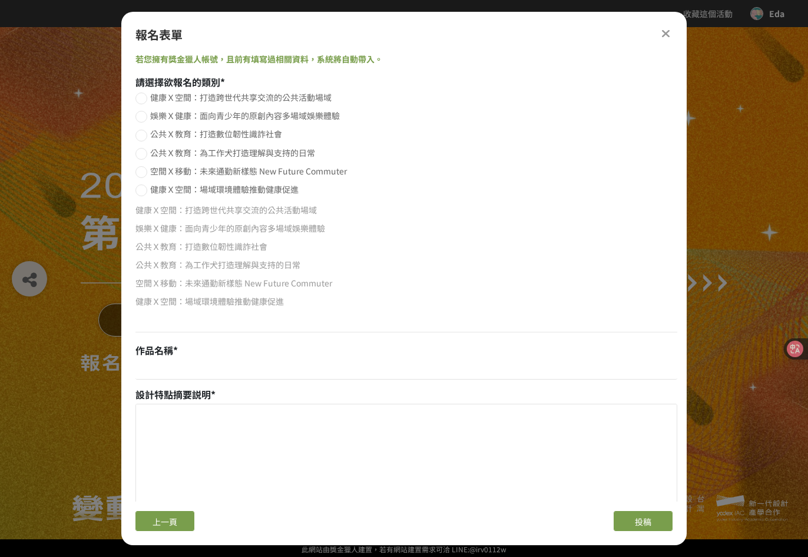
click at [172, 100] on span "健康Ｘ空間：打造跨世代共享交流的公共活動場域" at bounding box center [240, 97] width 181 height 12
click at [144, 100] on input "健康Ｘ空間：打造跨世代共享交流的公共活動場域" at bounding box center [140, 99] width 8 height 8
radio input "false"
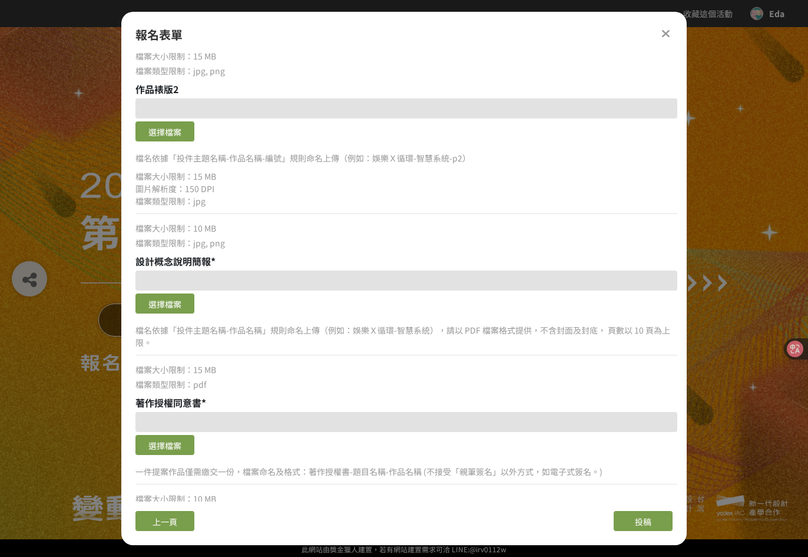
scroll to position [682, 0]
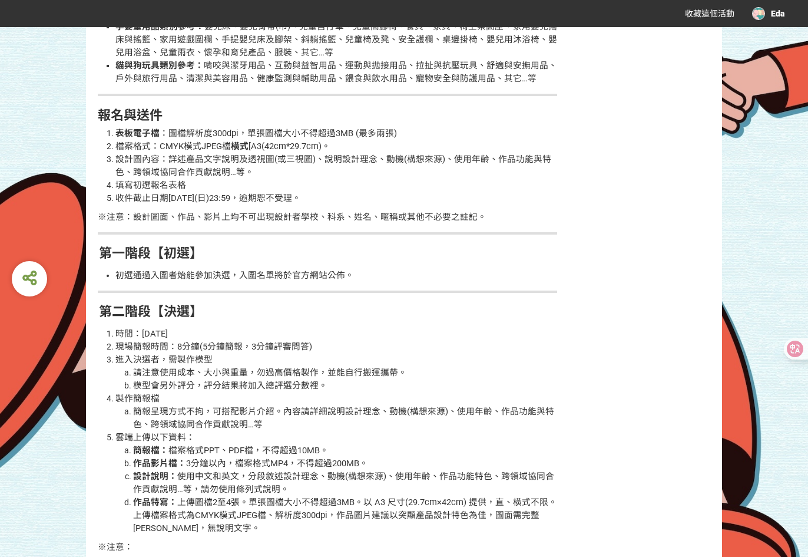
scroll to position [1570, 0]
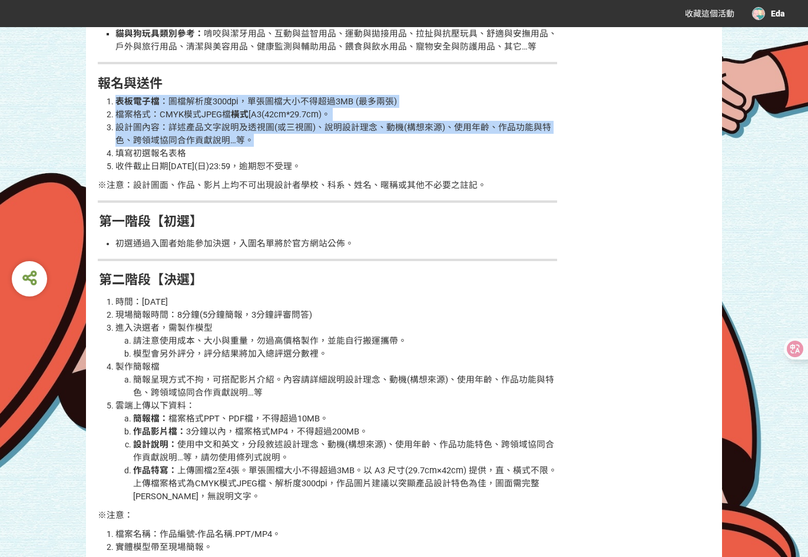
drag, startPoint x: 117, startPoint y: 100, endPoint x: 263, endPoint y: 135, distance: 150.3
click at [263, 135] on ol "表板電子檔 ：圖檔解析度300dpi，單張圖檔大小不得超過3MB (最多兩張) 檔案格式：CMYK模式JPEG檔 橫式 [A3(42cm*29.7cm)。 設…" at bounding box center [327, 134] width 459 height 78
copy ol "表板電子檔 ：圖檔解析度300dpi，單張圖檔大小不得超過3MB (最多兩張) 檔案格式：CMYK模式JPEG檔 橫式 [A3(42cm*29.7cm)。 設…"
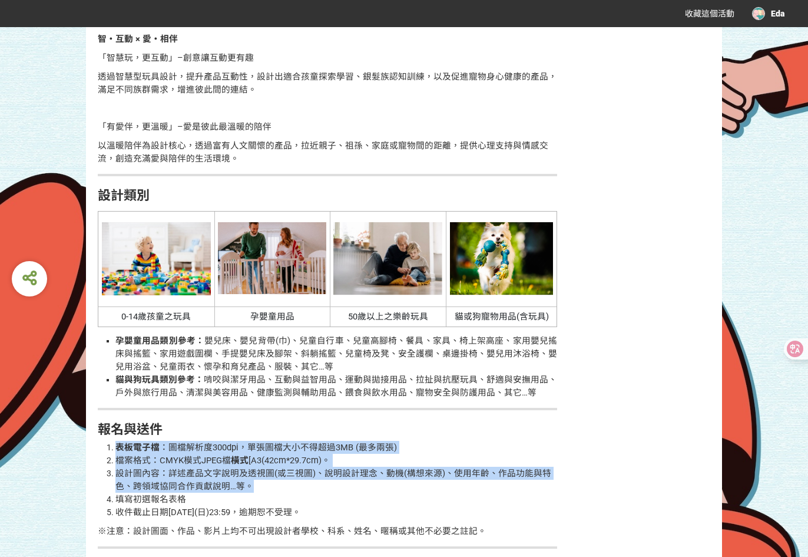
scroll to position [1413, 0]
